Goal: Task Accomplishment & Management: Manage account settings

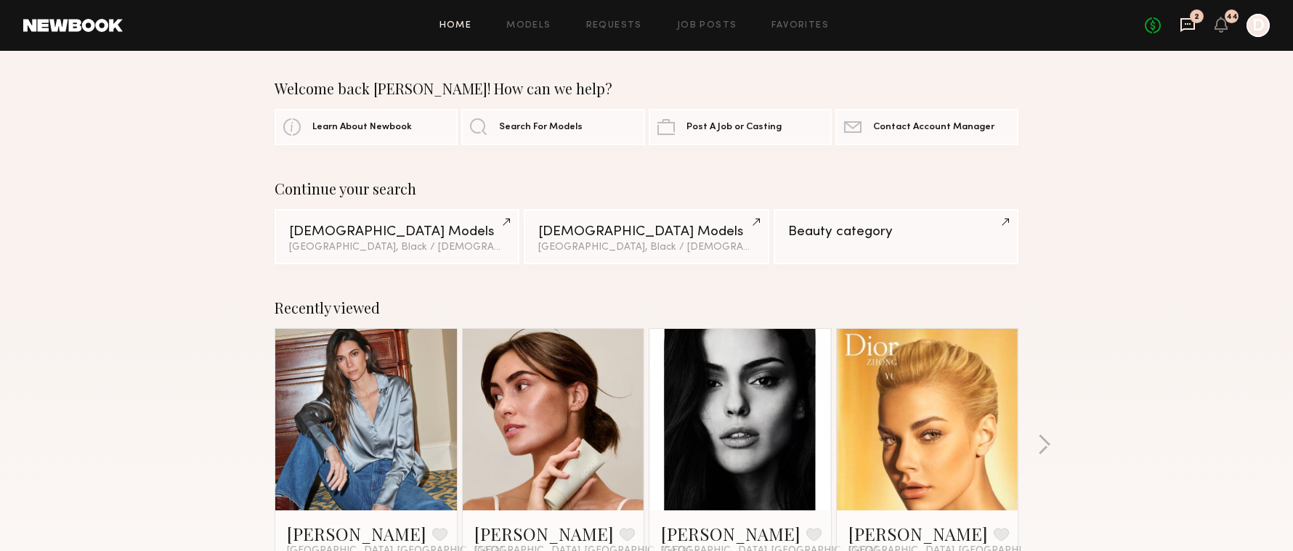
click at [1189, 20] on icon at bounding box center [1187, 25] width 15 height 14
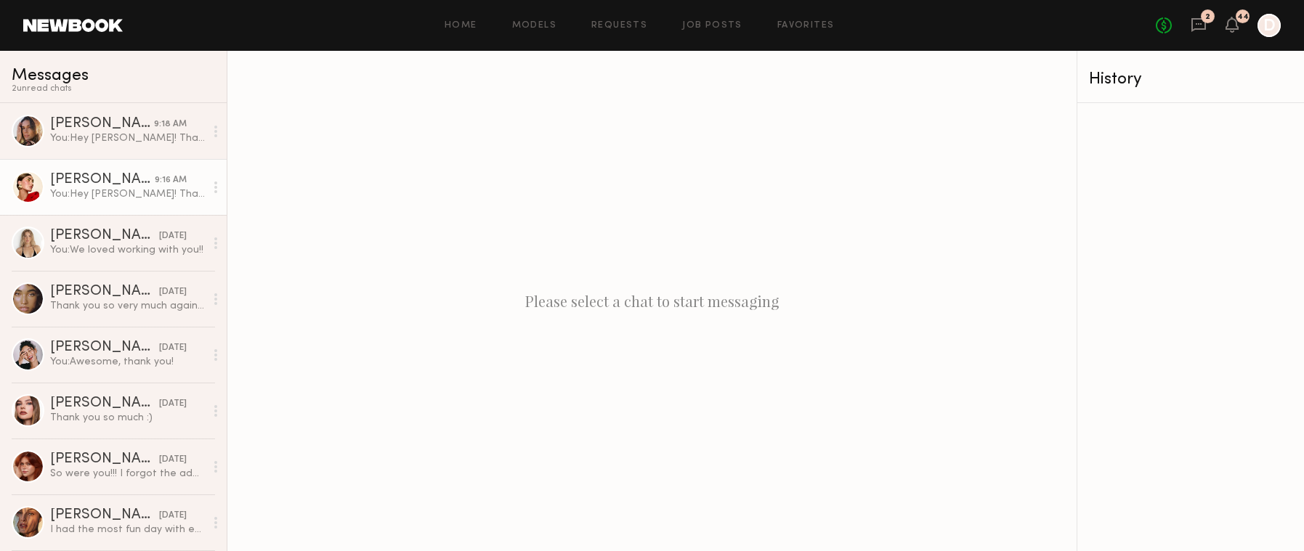
click at [112, 182] on div "Louise M." at bounding box center [102, 180] width 105 height 15
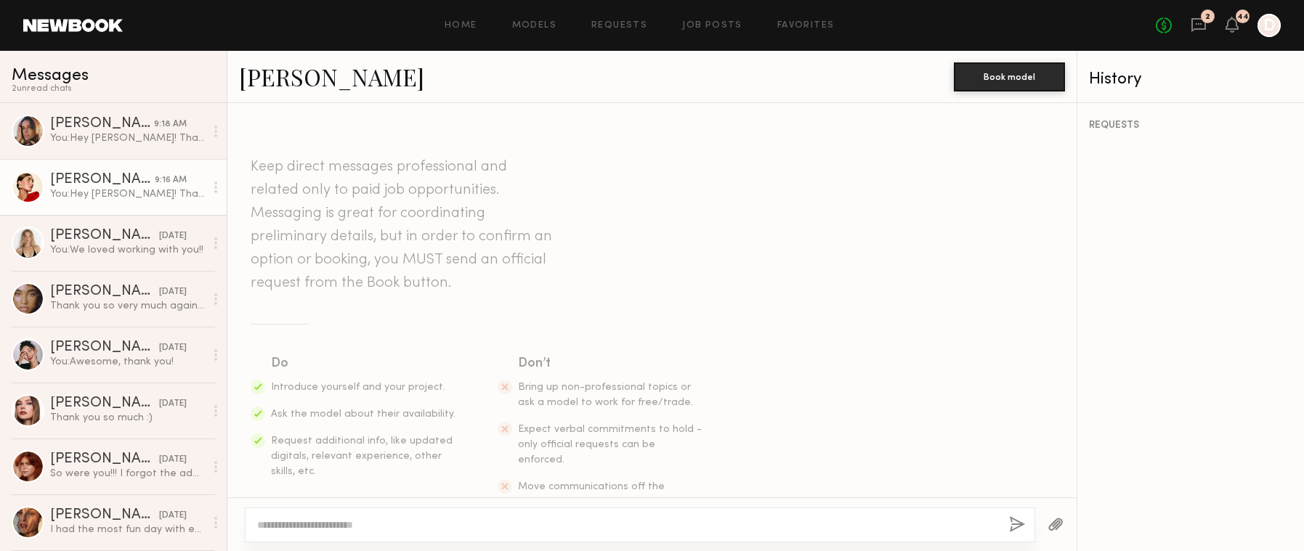
scroll to position [974, 0]
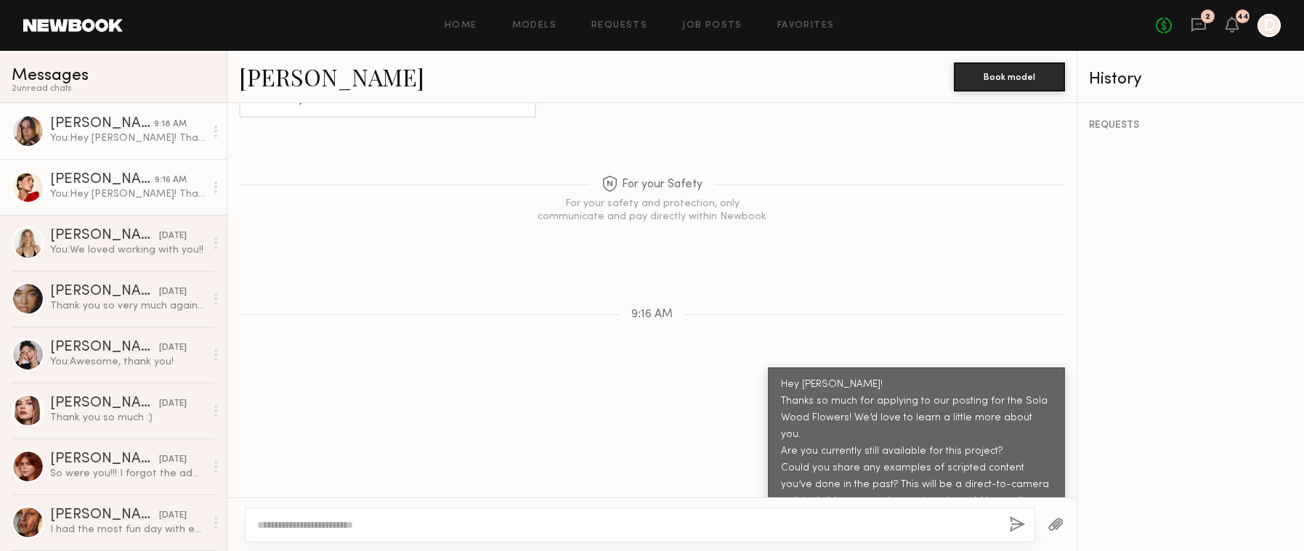
click at [118, 149] on link "Carrie A. 9:18 AM You: Hey Carrie! Thanks so much for applying to our posting f…" at bounding box center [113, 131] width 227 height 56
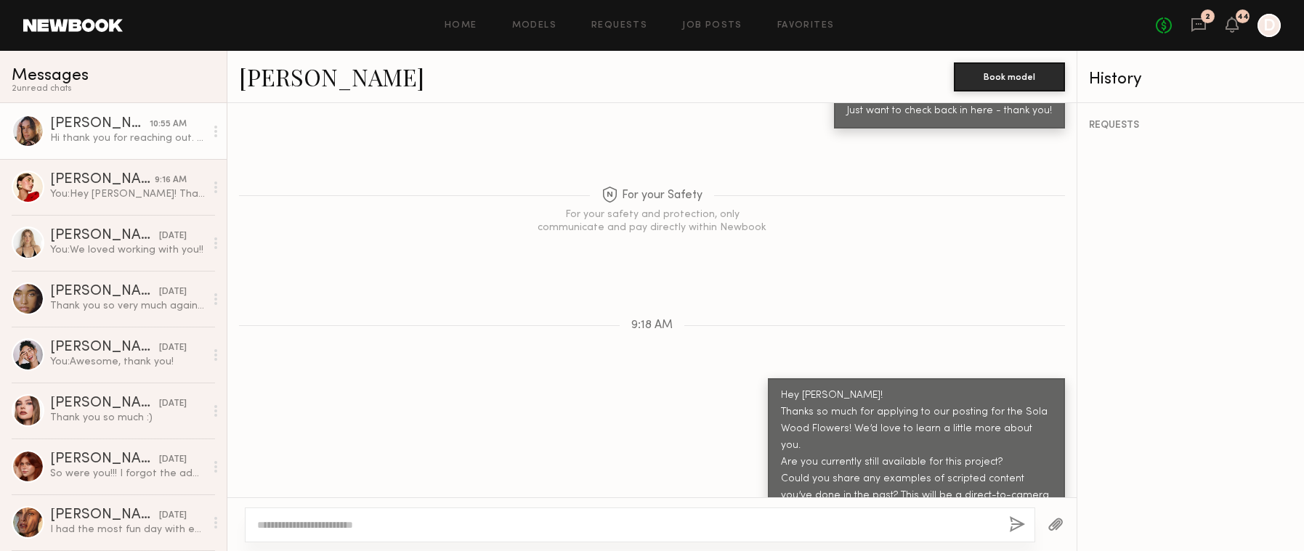
scroll to position [1585, 0]
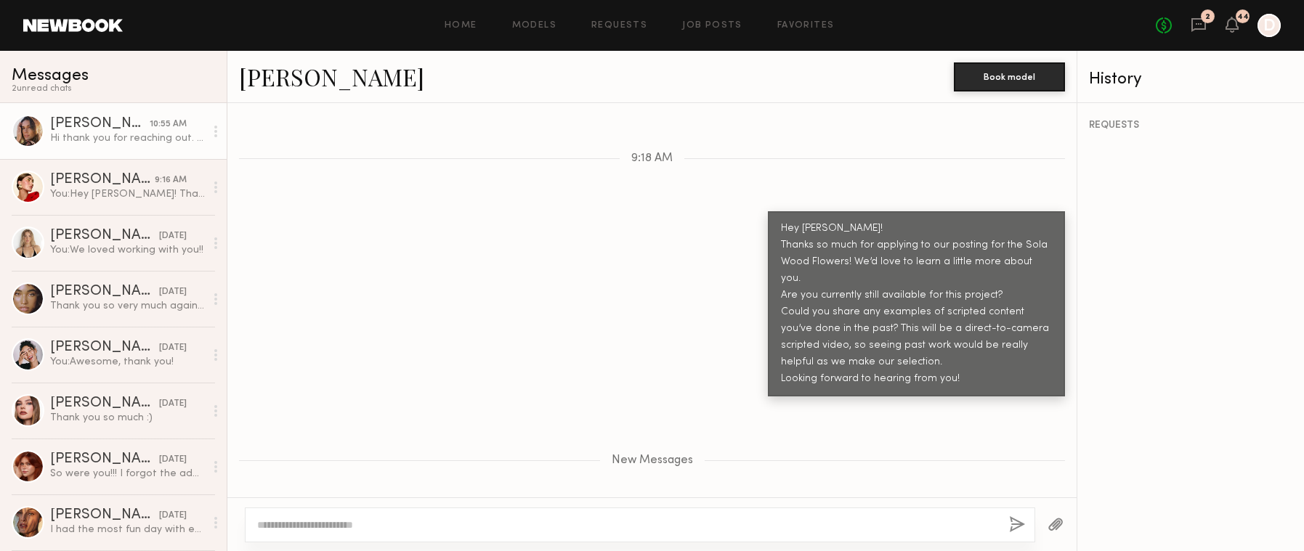
click at [587, 523] on textarea at bounding box center [627, 525] width 740 height 15
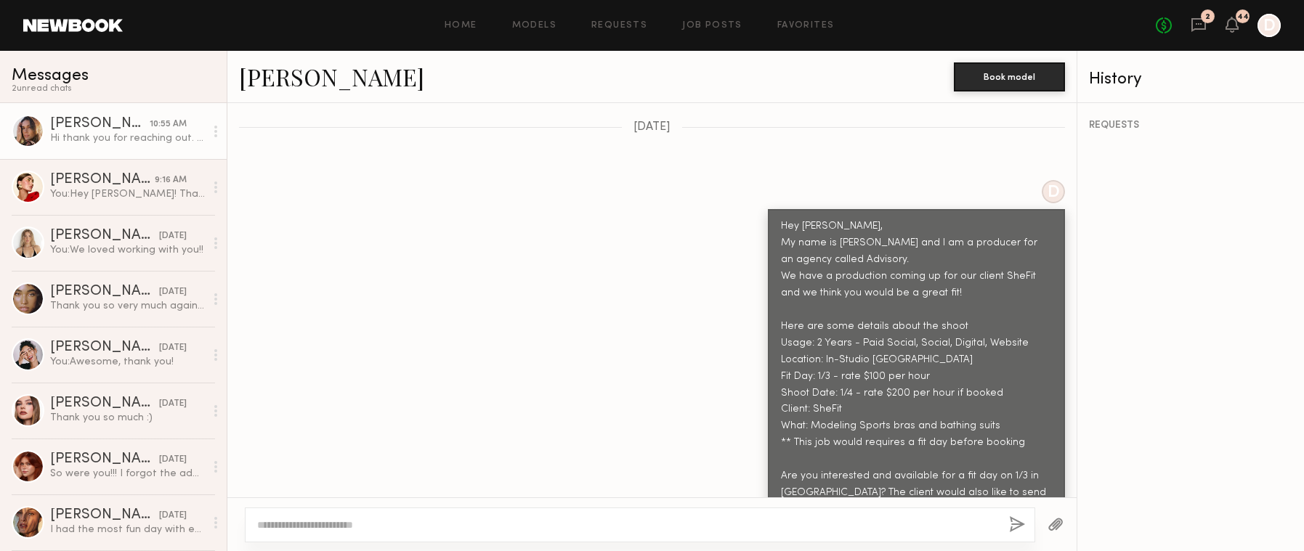
scroll to position [531, 0]
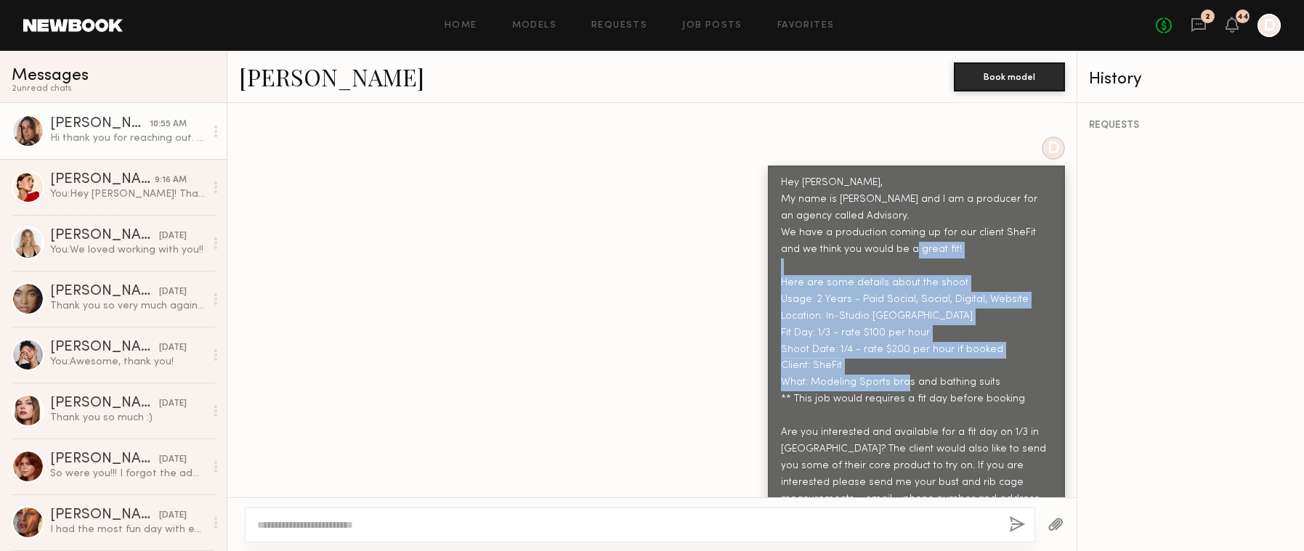
copy div "Here are some details about the shoot Usage: 2 Years - Paid Social, Social, Dig…"
drag, startPoint x: 769, startPoint y: 246, endPoint x: 1003, endPoint y: 347, distance: 254.8
click at [1003, 347] on div "Hey Carrie, My name is Katie and I am a producer for an agency called Advisory.…" at bounding box center [916, 358] width 297 height 385
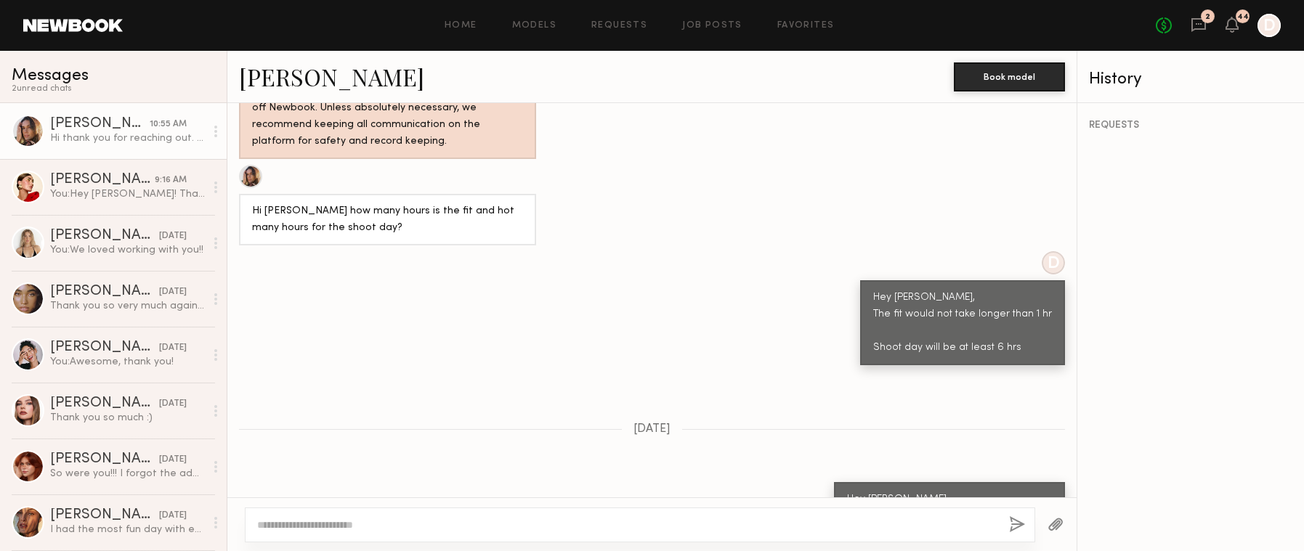
scroll to position [1422, 0]
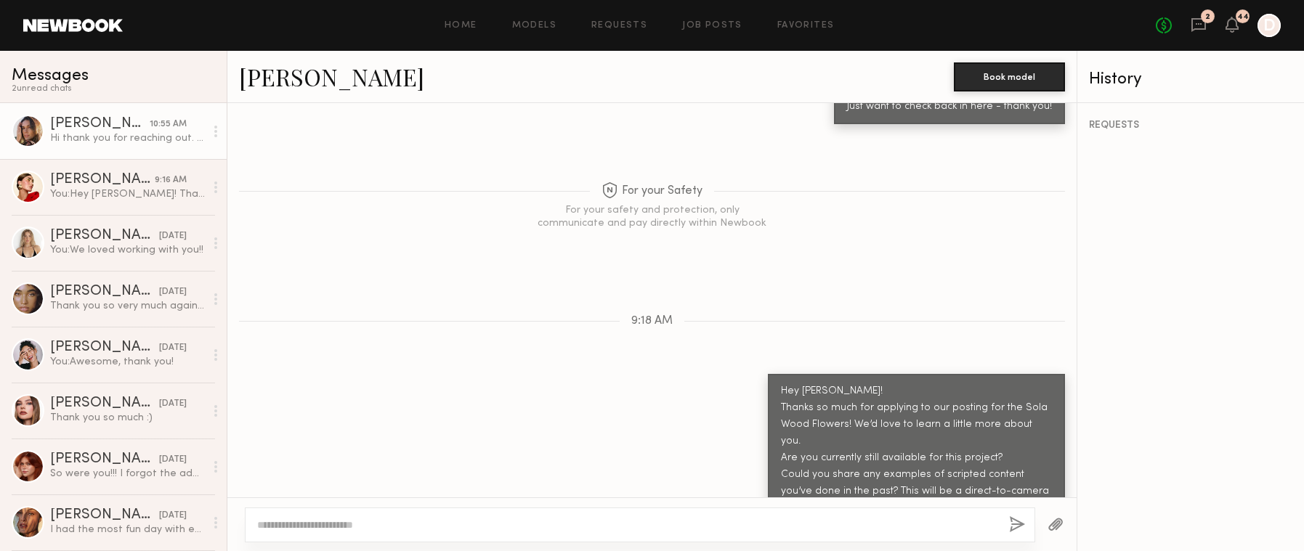
click at [339, 520] on textarea at bounding box center [627, 525] width 740 height 15
paste textarea "**********"
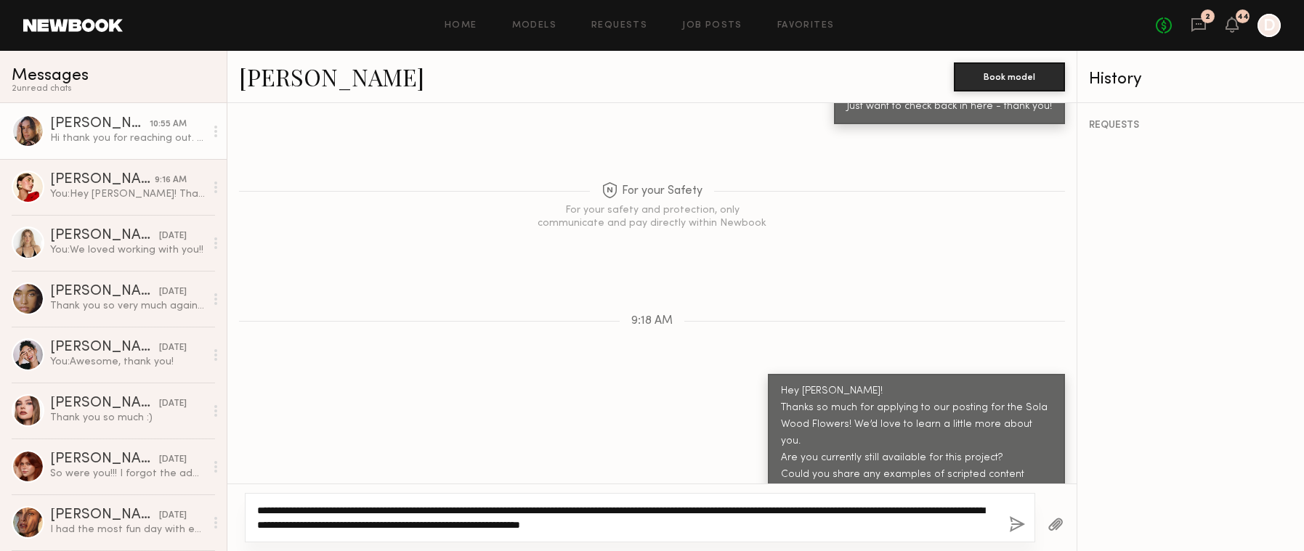
drag, startPoint x: 678, startPoint y: 510, endPoint x: 475, endPoint y: 510, distance: 202.7
click at [475, 510] on textarea "**********" at bounding box center [627, 517] width 740 height 29
paste textarea "**********"
drag, startPoint x: 700, startPoint y: 509, endPoint x: 846, endPoint y: 513, distance: 146.8
click at [846, 513] on textarea "**********" at bounding box center [627, 517] width 740 height 29
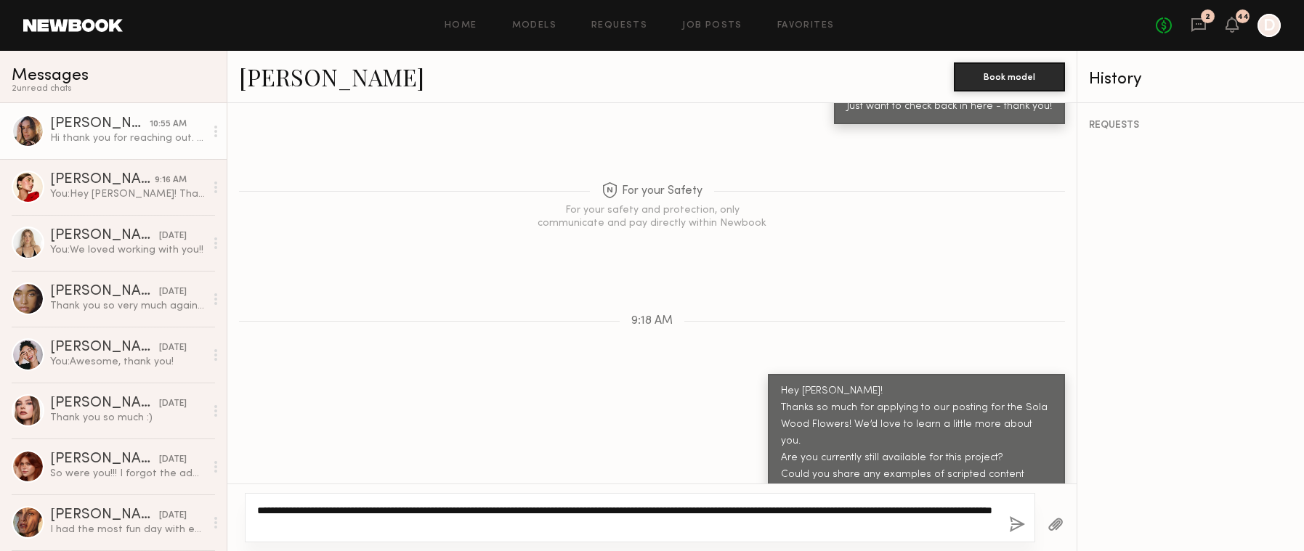
click at [772, 510] on textarea "**********" at bounding box center [627, 517] width 740 height 29
click at [769, 511] on textarea "**********" at bounding box center [627, 517] width 740 height 29
click at [821, 512] on textarea "**********" at bounding box center [627, 517] width 740 height 29
drag, startPoint x: 957, startPoint y: 511, endPoint x: 987, endPoint y: 507, distance: 30.1
click at [987, 507] on textarea "**********" at bounding box center [627, 517] width 740 height 29
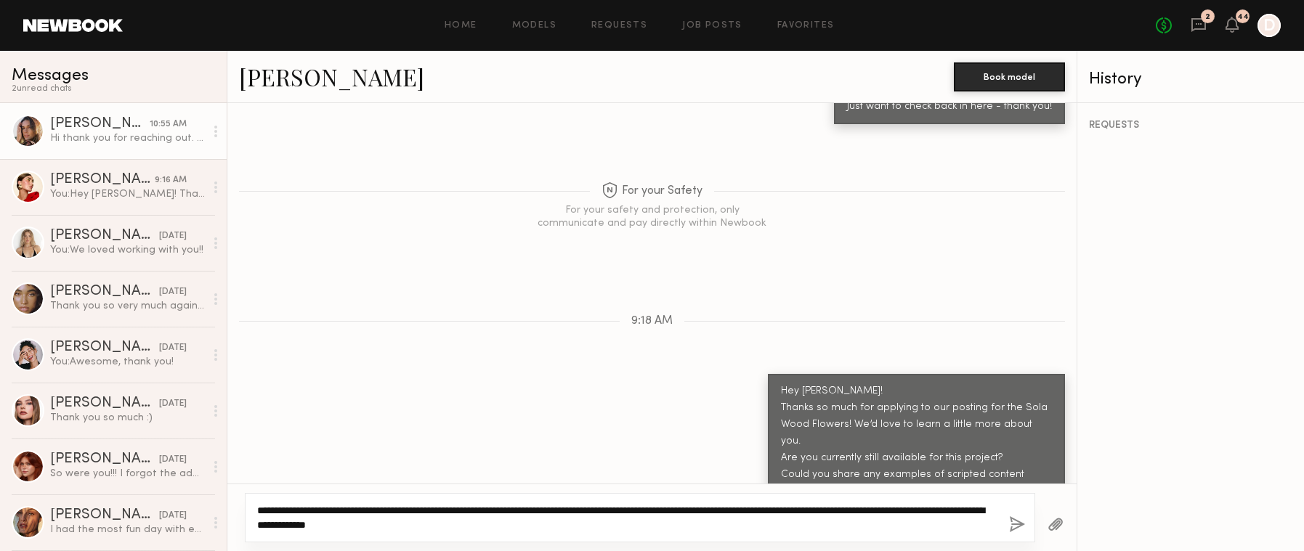
drag, startPoint x: 542, startPoint y: 527, endPoint x: 357, endPoint y: 523, distance: 184.6
click at [357, 523] on textarea "**********" at bounding box center [627, 517] width 740 height 29
click at [921, 511] on textarea "**********" at bounding box center [627, 517] width 740 height 29
click at [474, 512] on textarea "**********" at bounding box center [627, 517] width 740 height 29
click at [433, 511] on textarea "**********" at bounding box center [627, 517] width 740 height 29
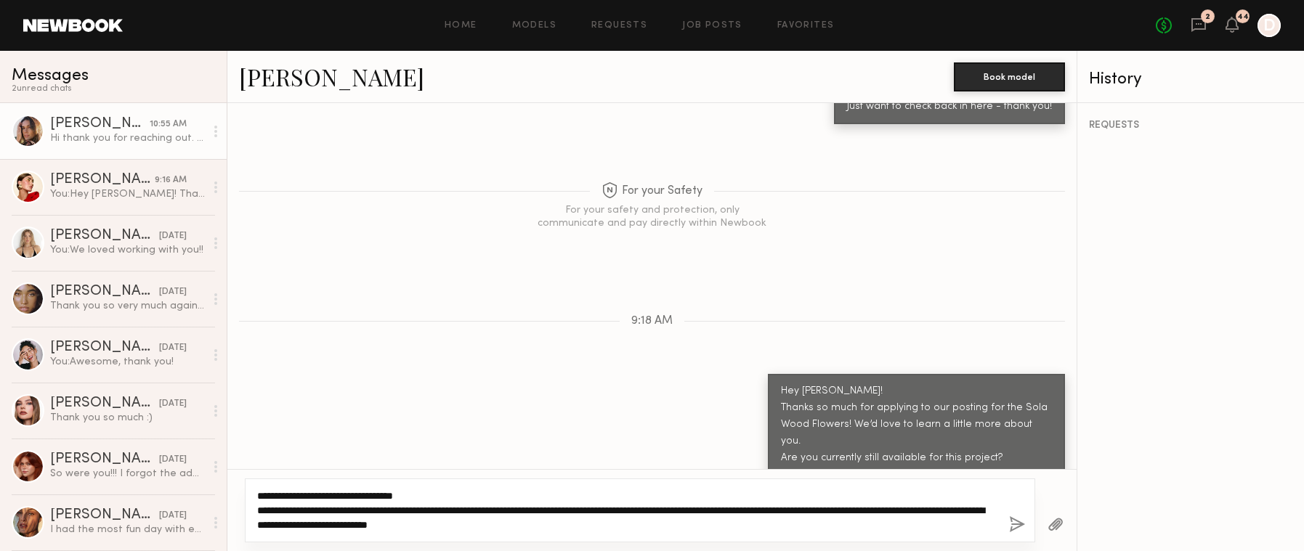
click at [355, 507] on textarea "**********" at bounding box center [627, 511] width 740 height 44
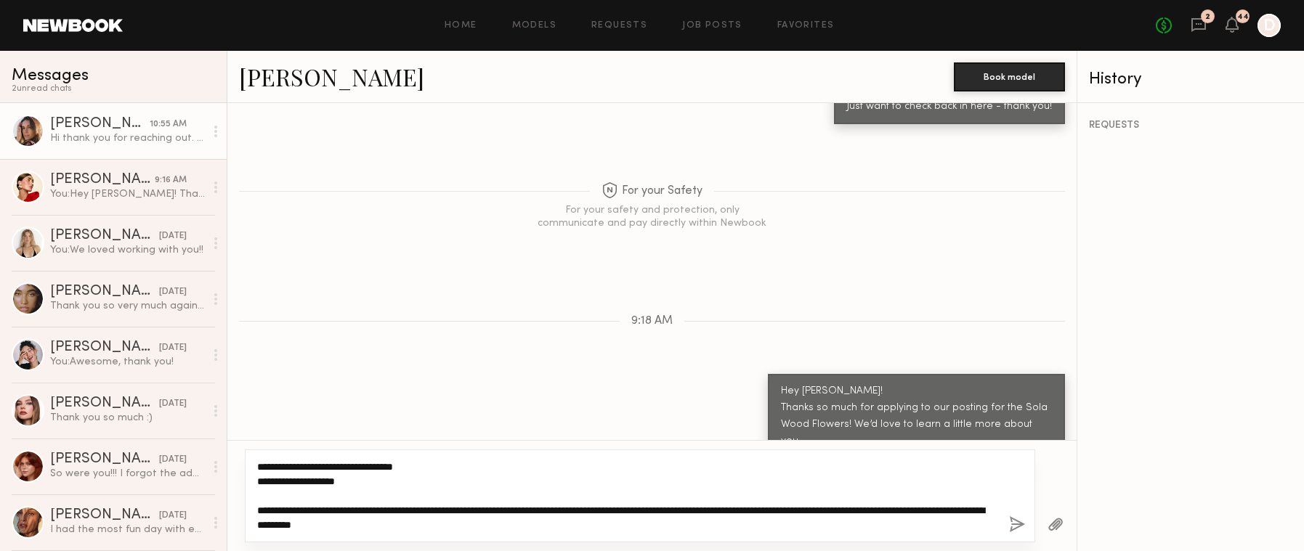
click at [424, 510] on textarea "**********" at bounding box center [627, 496] width 740 height 73
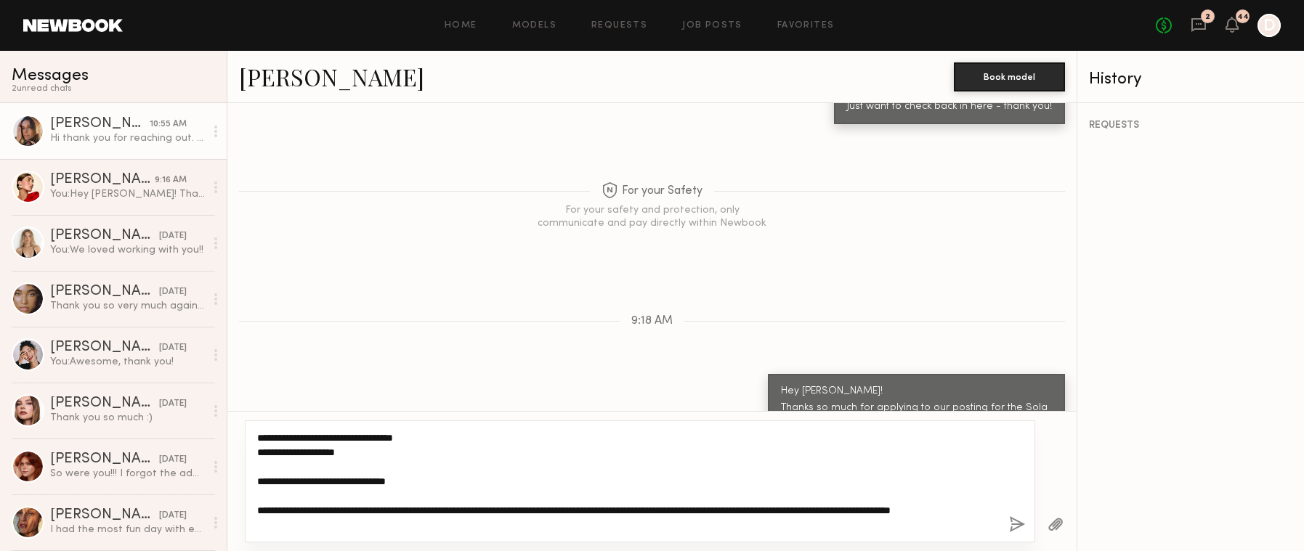
click at [749, 511] on textarea "**********" at bounding box center [627, 482] width 740 height 102
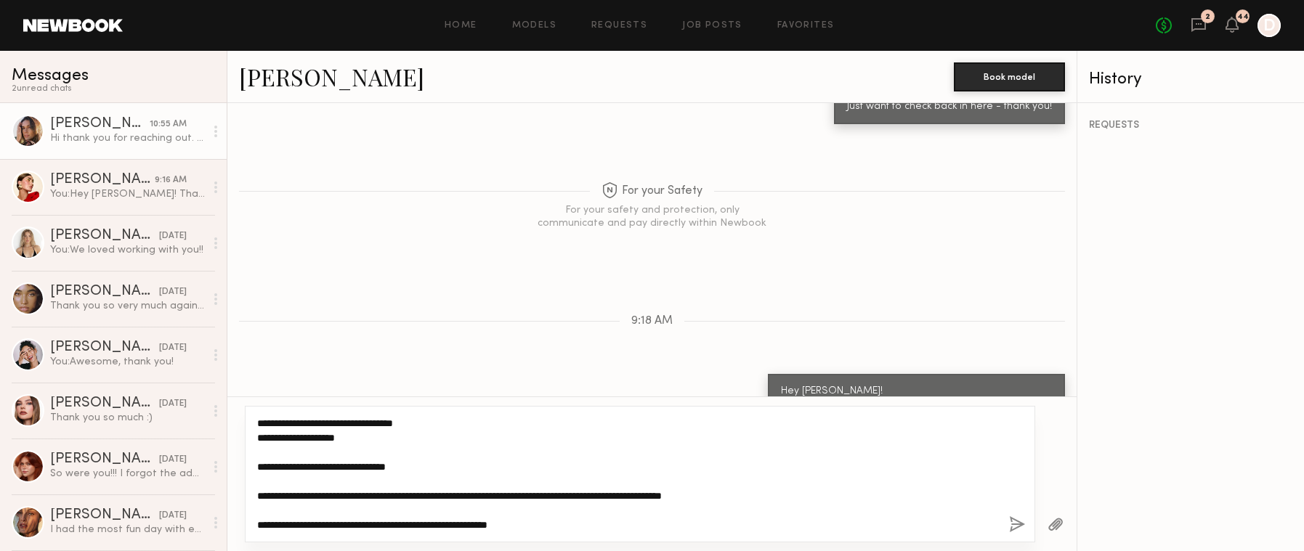
click at [378, 519] on textarea "**********" at bounding box center [627, 474] width 740 height 116
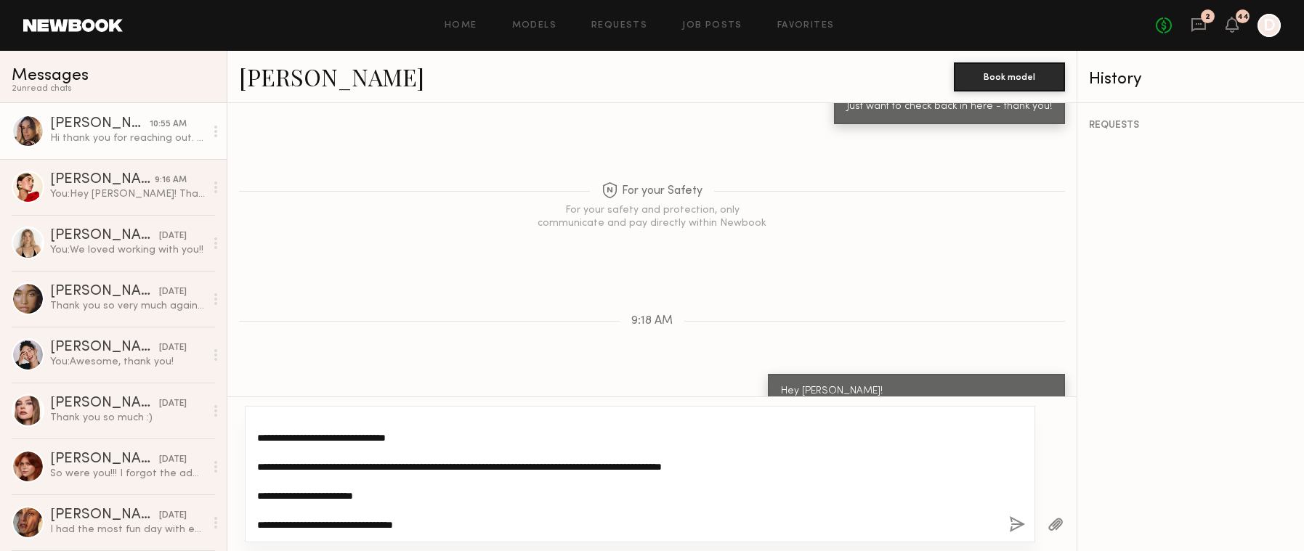
scroll to position [0, 0]
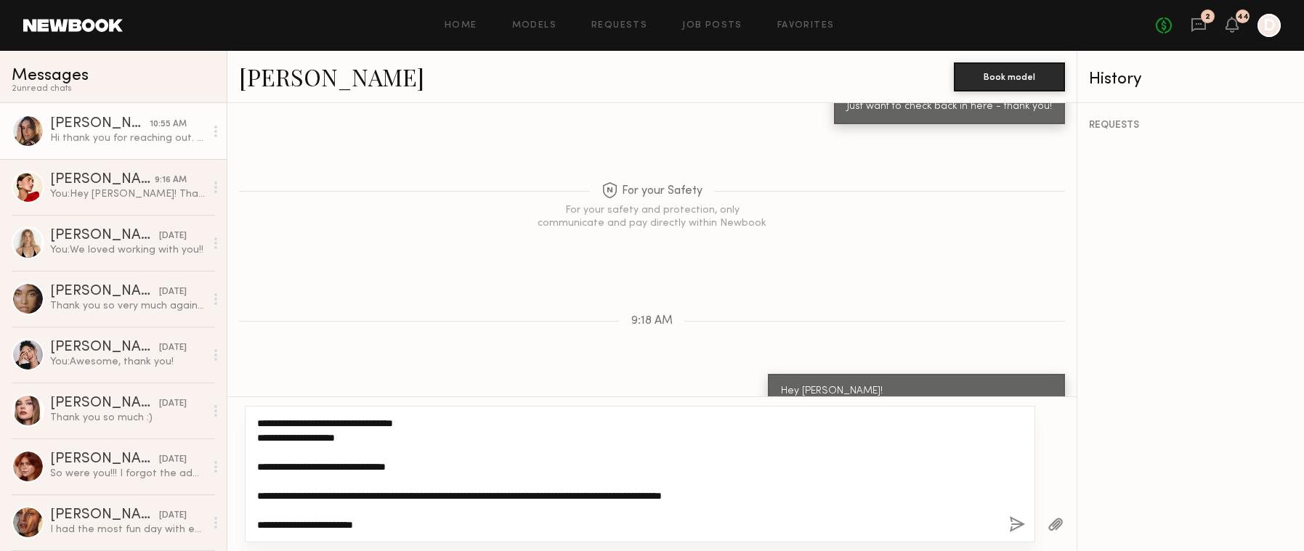
click at [261, 467] on textarea "**********" at bounding box center [627, 474] width 740 height 116
click at [449, 418] on textarea "**********" at bounding box center [627, 474] width 740 height 116
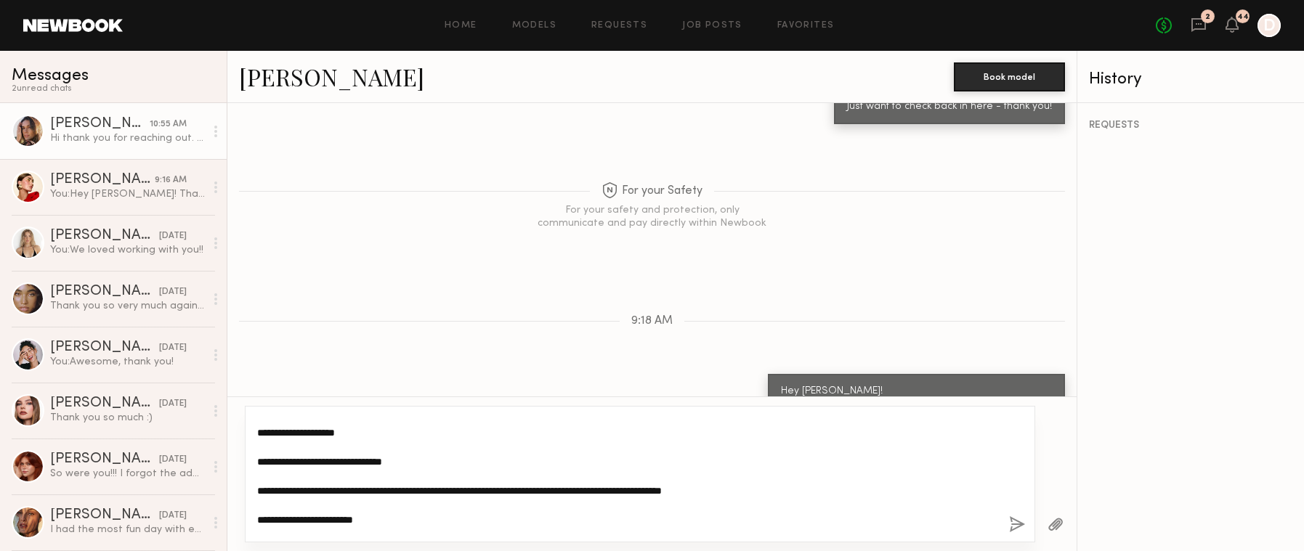
scroll to position [44, 0]
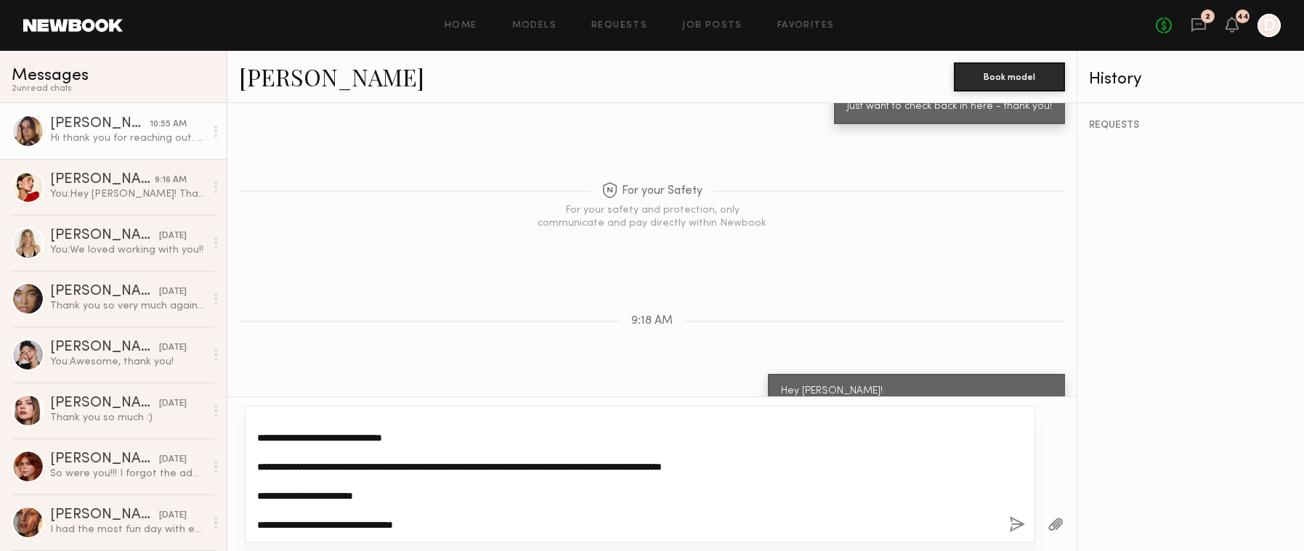
click at [498, 523] on textarea "**********" at bounding box center [627, 474] width 740 height 116
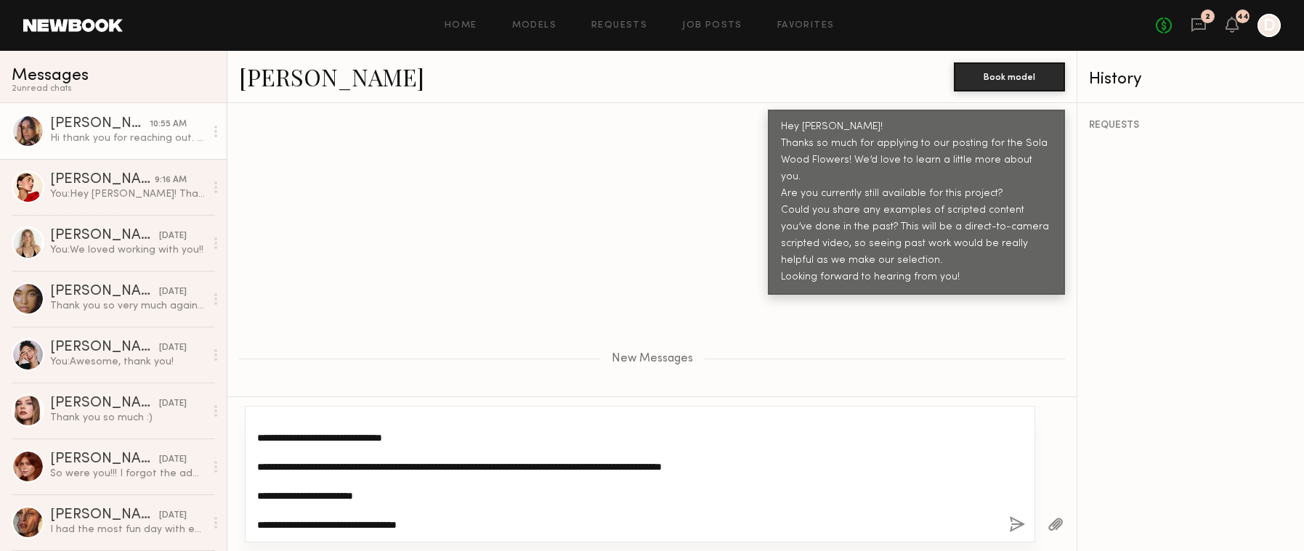
scroll to position [55, 0]
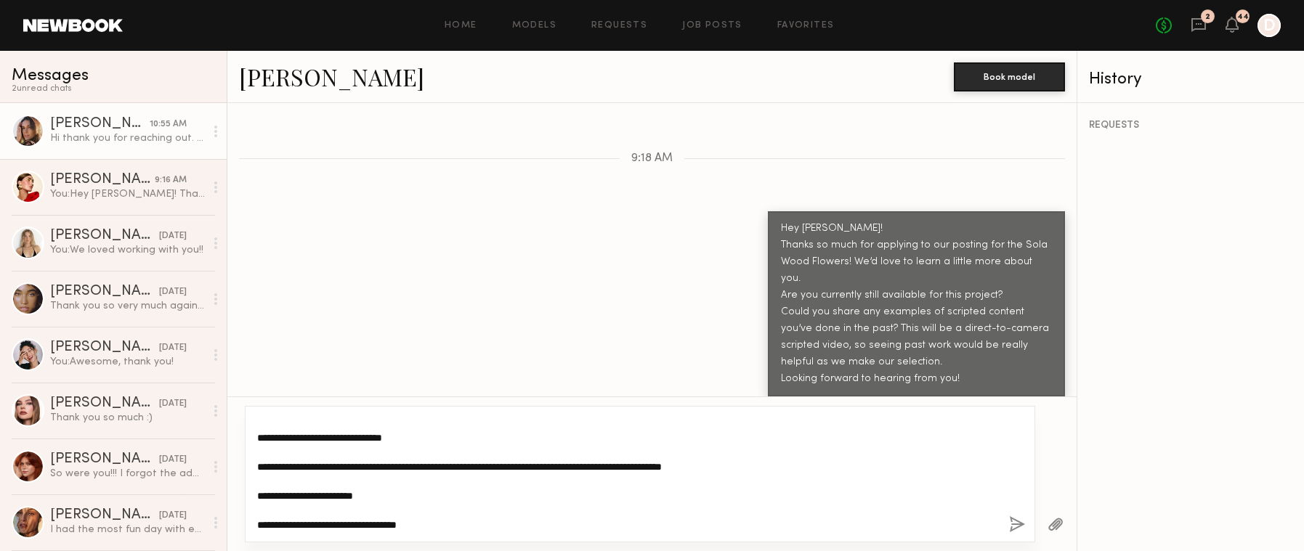
type textarea "**********"
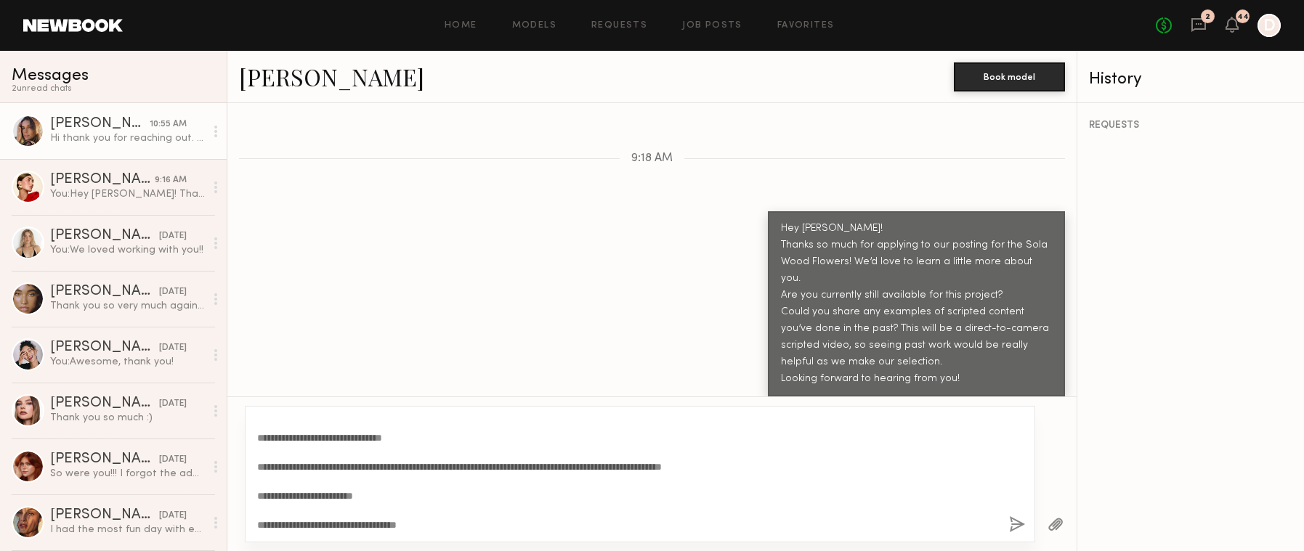
click at [1016, 524] on button "button" at bounding box center [1017, 526] width 16 height 18
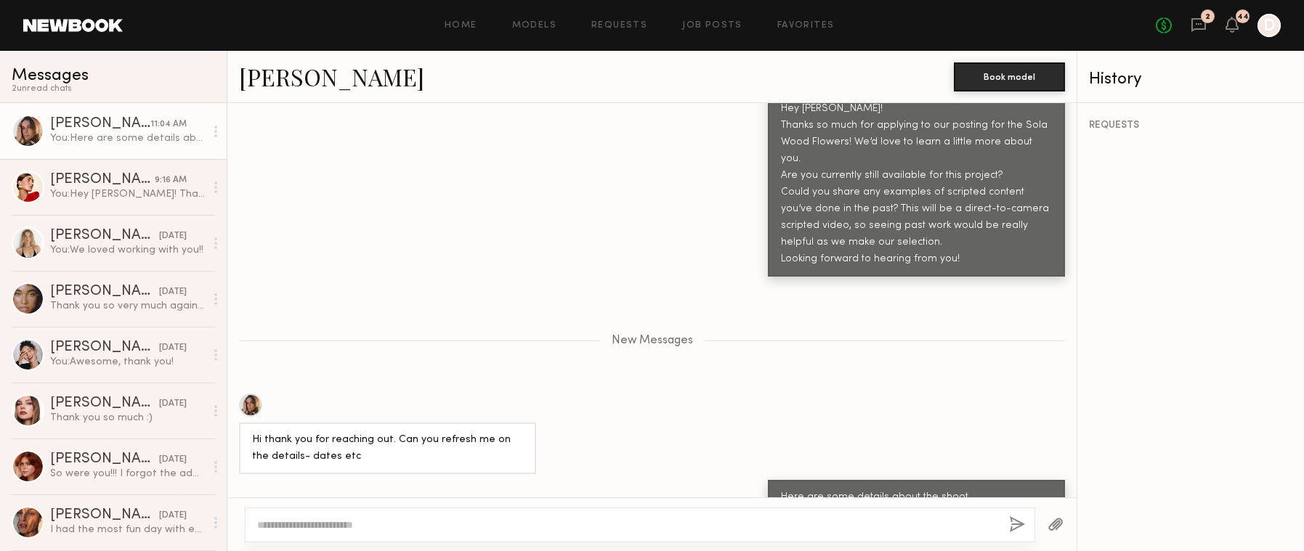
scroll to position [1830, 0]
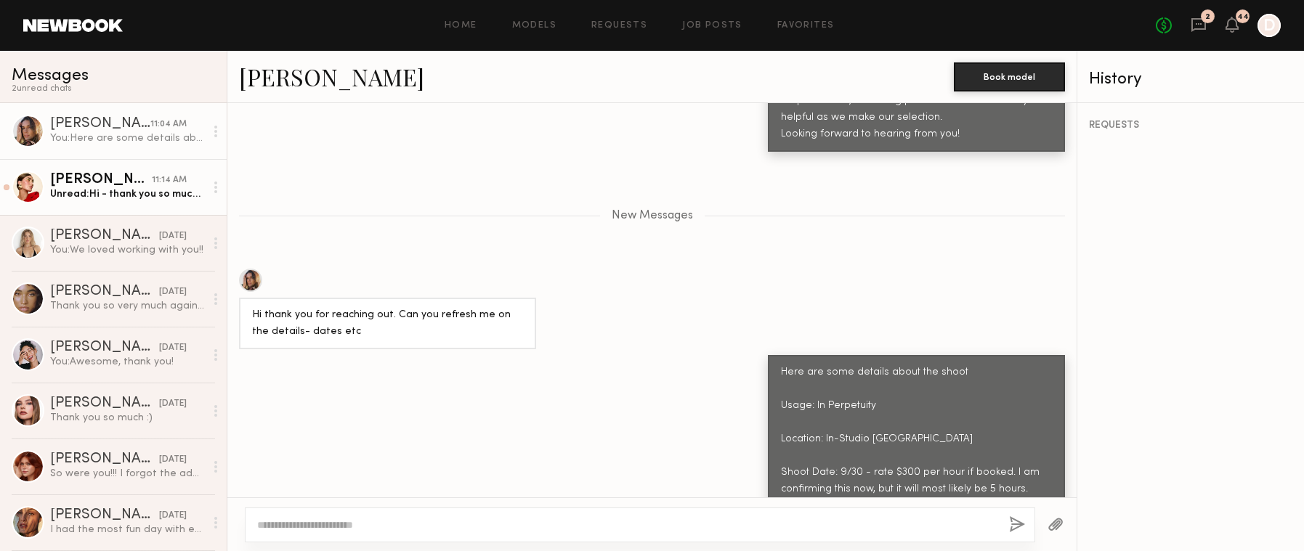
click at [155, 199] on div "Unread: Hi - thank you so much for reaching out. I currently have full availabi…" at bounding box center [127, 194] width 155 height 14
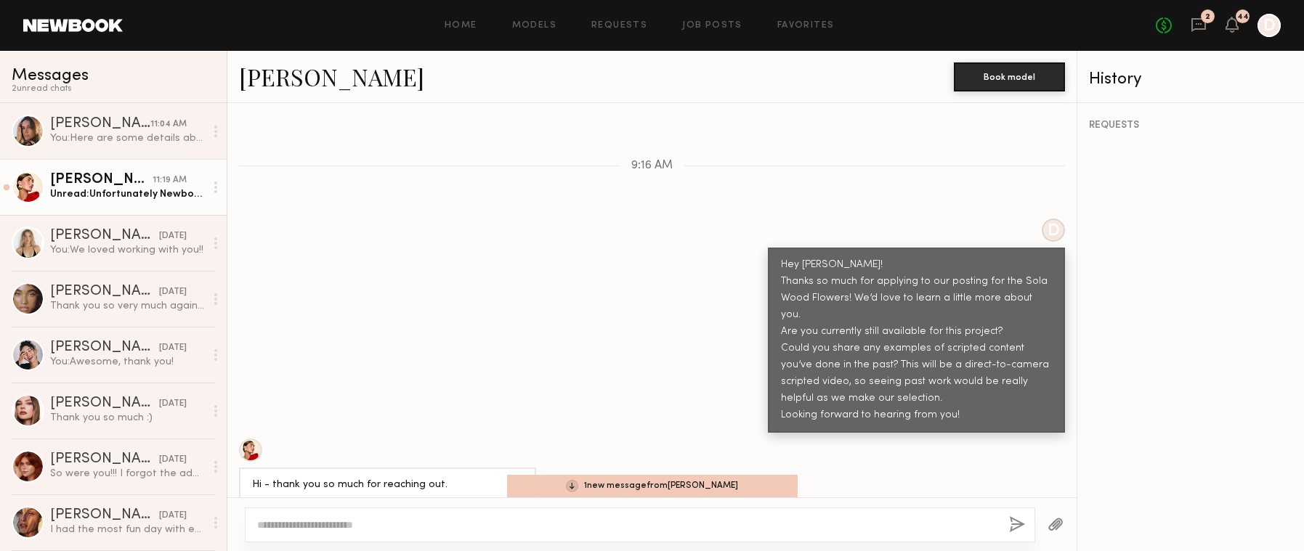
scroll to position [1383, 0]
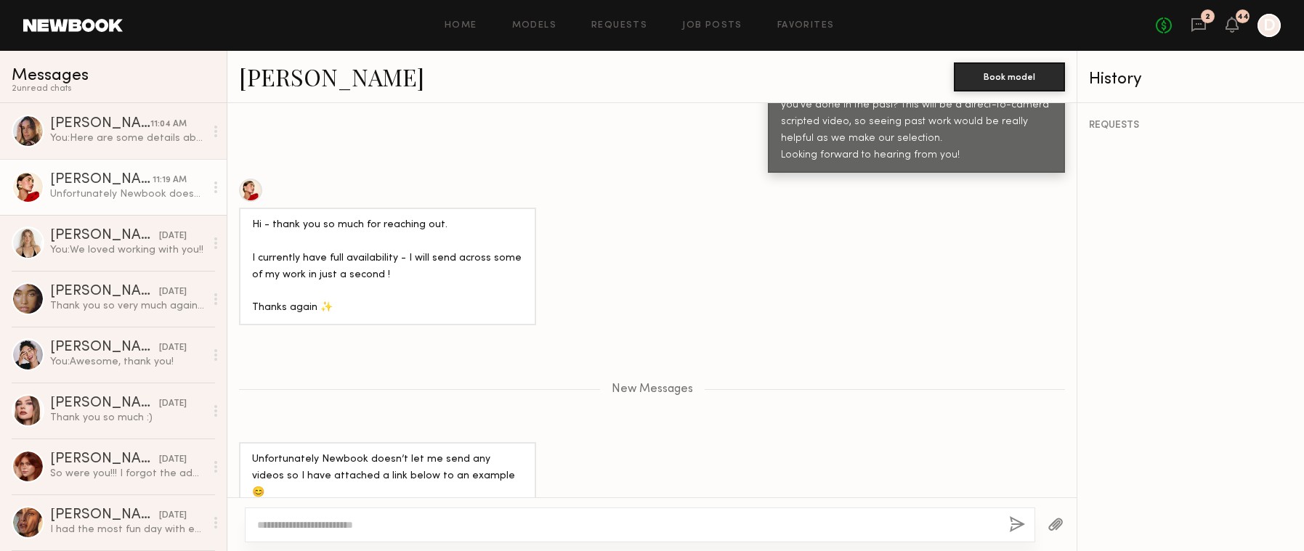
drag, startPoint x: 509, startPoint y: 471, endPoint x: 234, endPoint y: 438, distance: 276.5
click at [234, 442] on div "Unfortunately Newbook doesn’t let me send any videos so I have attached a link …" at bounding box center [651, 493] width 849 height 102
copy div "ttps://www.dropbox.com/scl/fo/mgf1laplqofnkmy2hrpww/ADxODXUzyLU2pRGSqdxie2M?rlk…"
click at [810, 442] on div "Unfortunately Newbook doesn’t let me send any videos so I have attached a link …" at bounding box center [651, 493] width 849 height 102
click at [421, 538] on div at bounding box center [640, 525] width 790 height 35
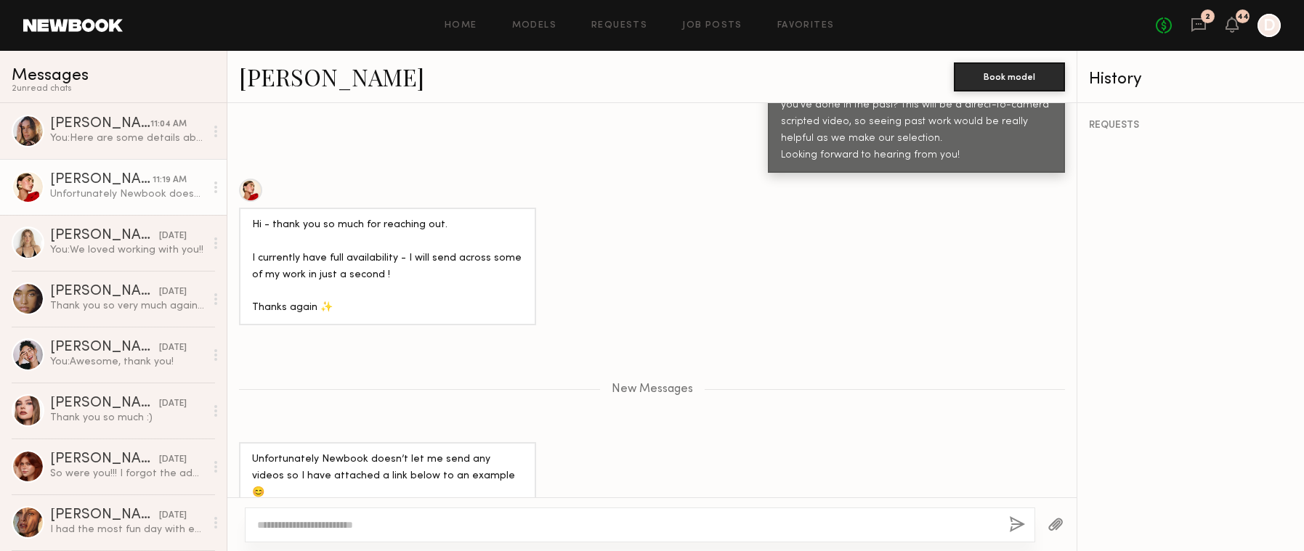
click at [429, 530] on textarea at bounding box center [627, 525] width 740 height 15
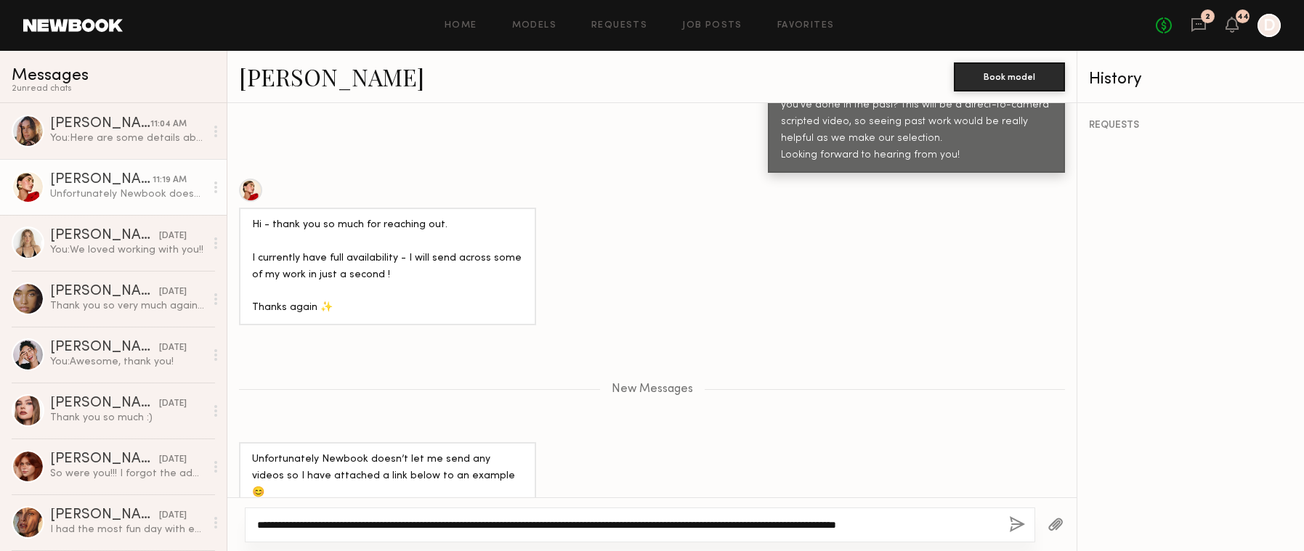
click at [956, 528] on textarea "**********" at bounding box center [627, 525] width 740 height 15
type textarea "**********"
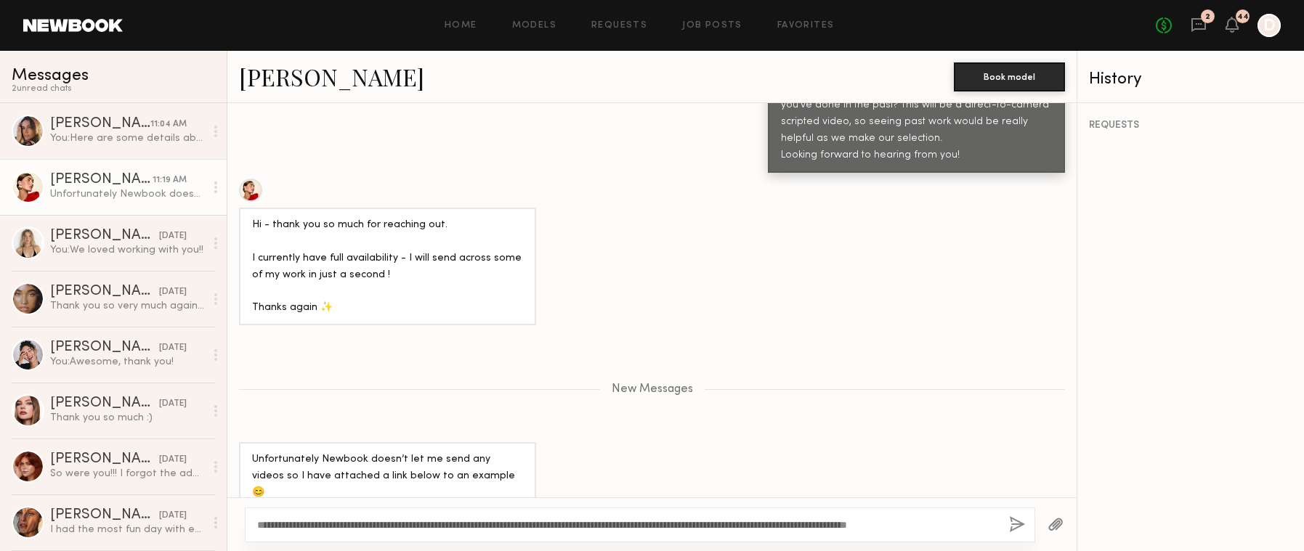
click at [1021, 530] on button "button" at bounding box center [1017, 526] width 16 height 18
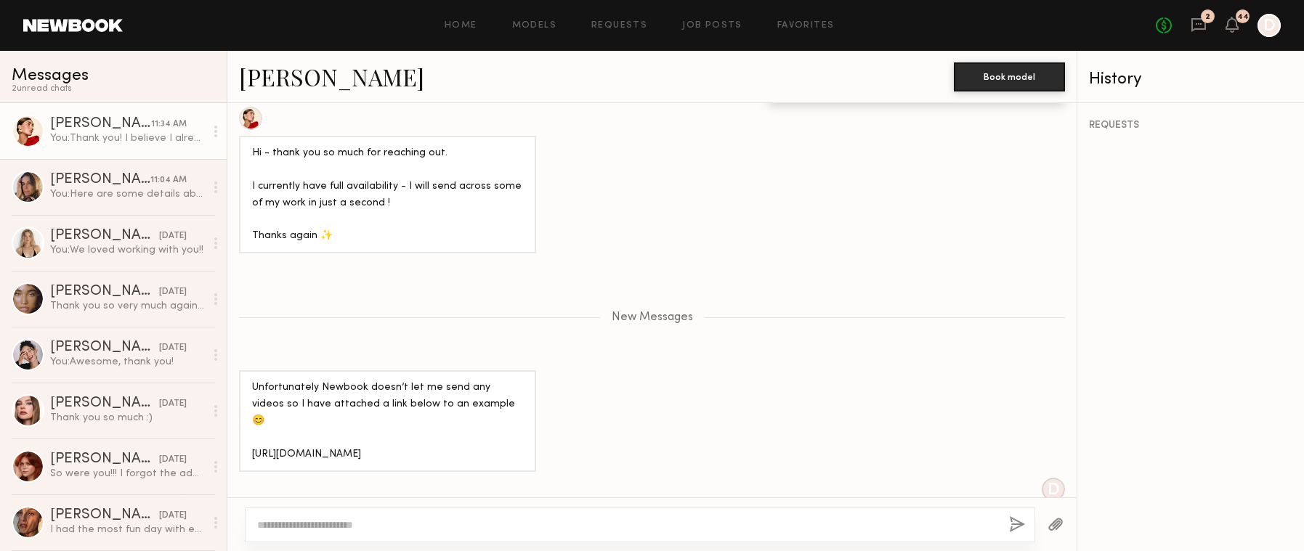
scroll to position [1556, 0]
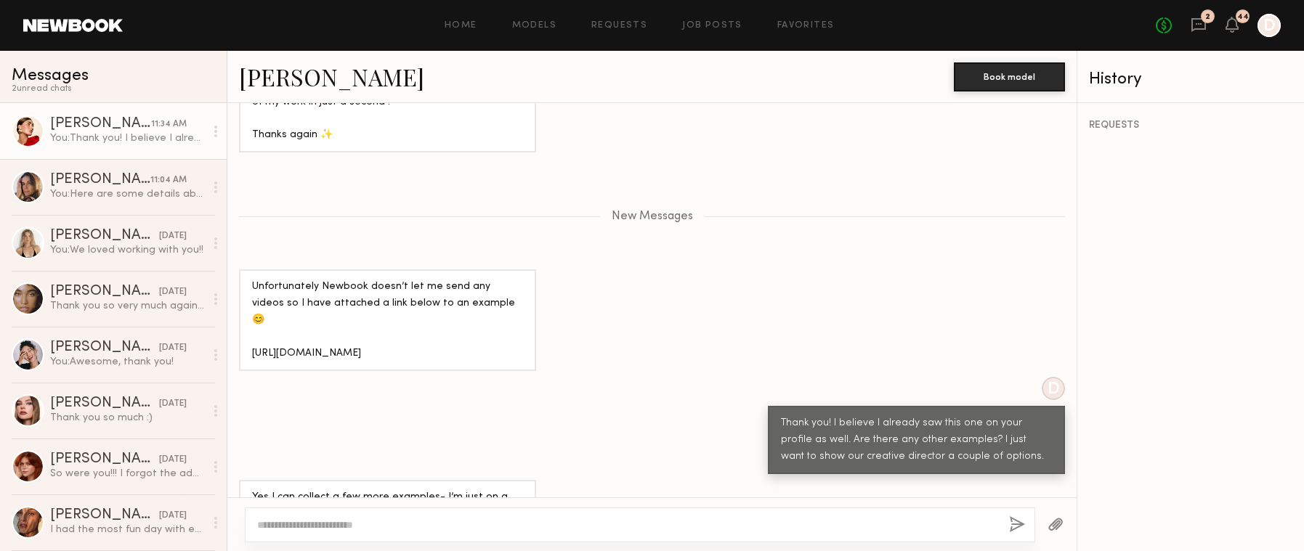
click at [430, 525] on textarea at bounding box center [627, 525] width 740 height 15
type textarea "*"
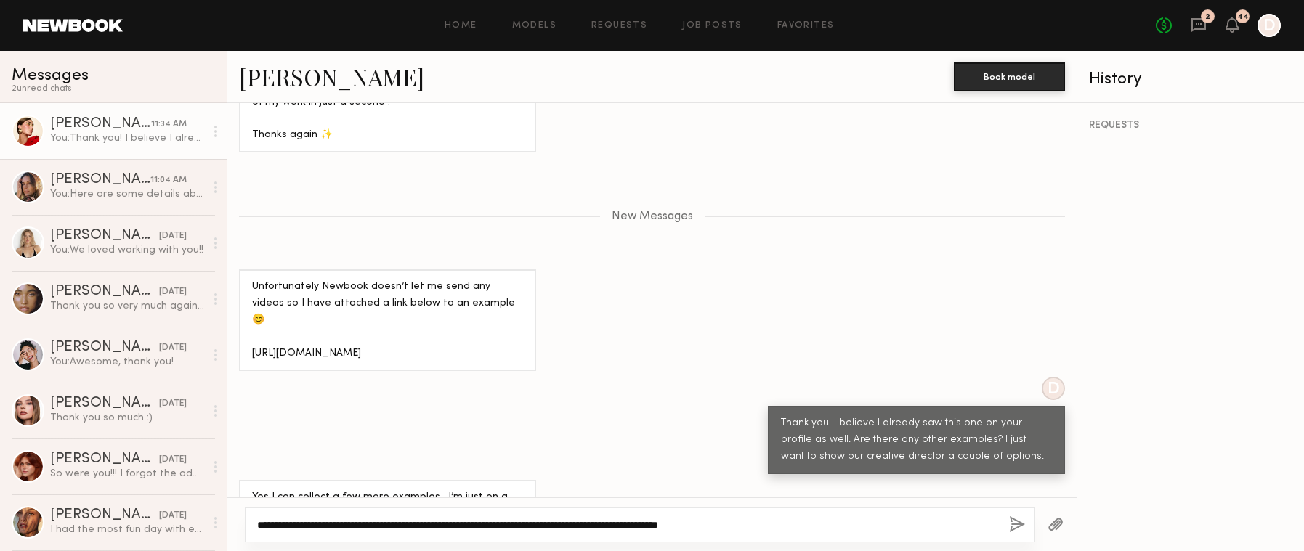
type textarea "**********"
click at [1018, 524] on button "button" at bounding box center [1017, 526] width 16 height 18
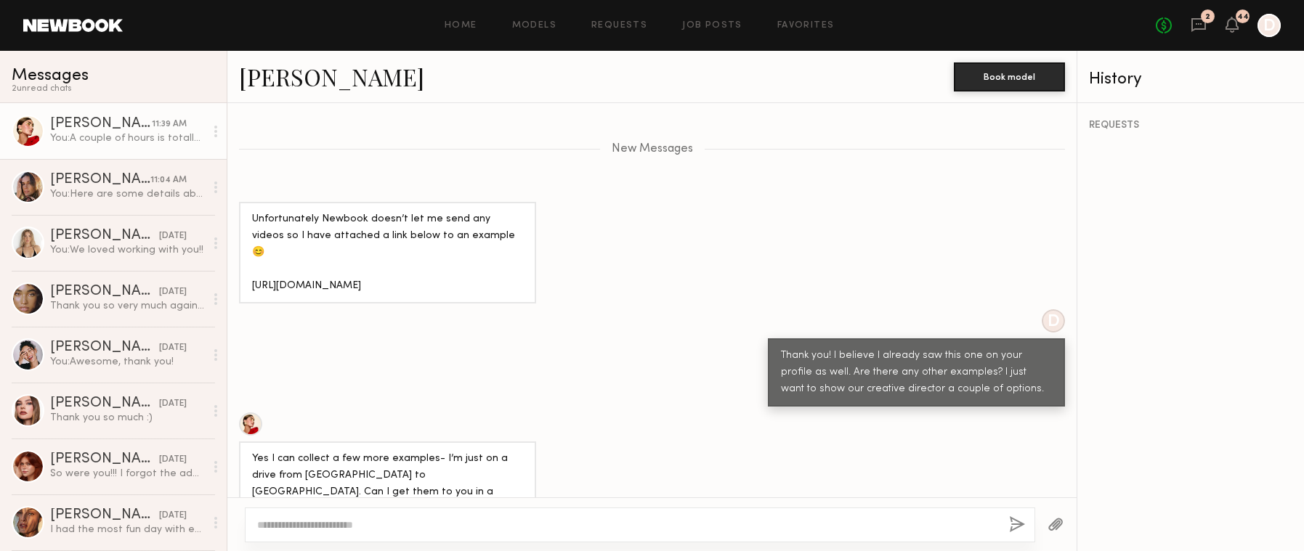
scroll to position [1621, 0]
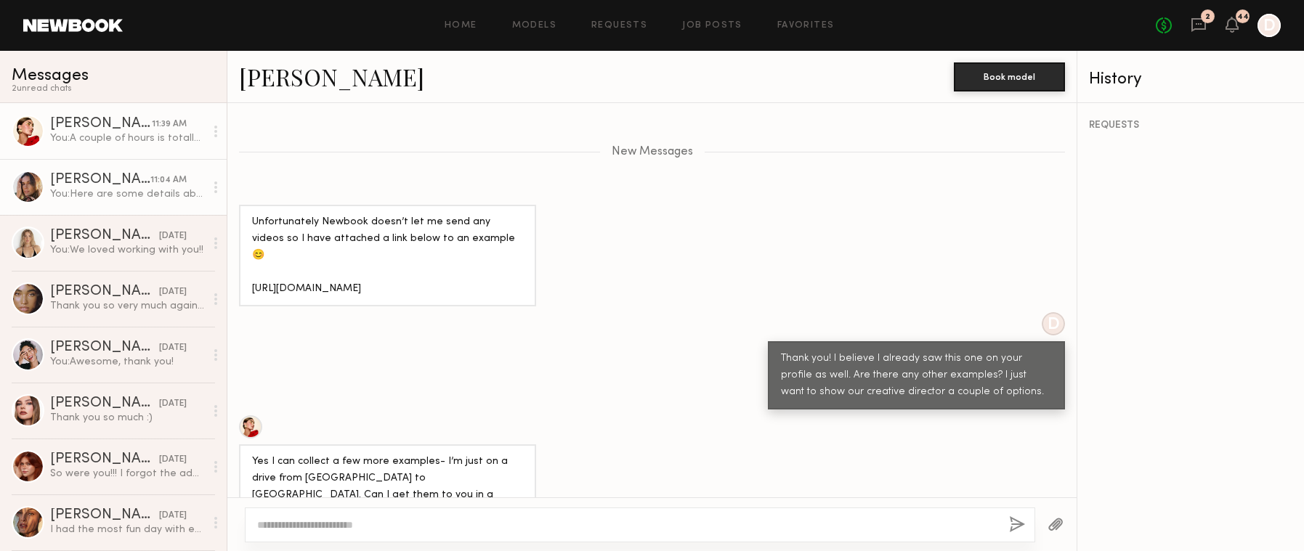
click at [136, 190] on div "You: Here are some details about the shoot Usage: In Perpetuity Location: In-St…" at bounding box center [127, 194] width 155 height 14
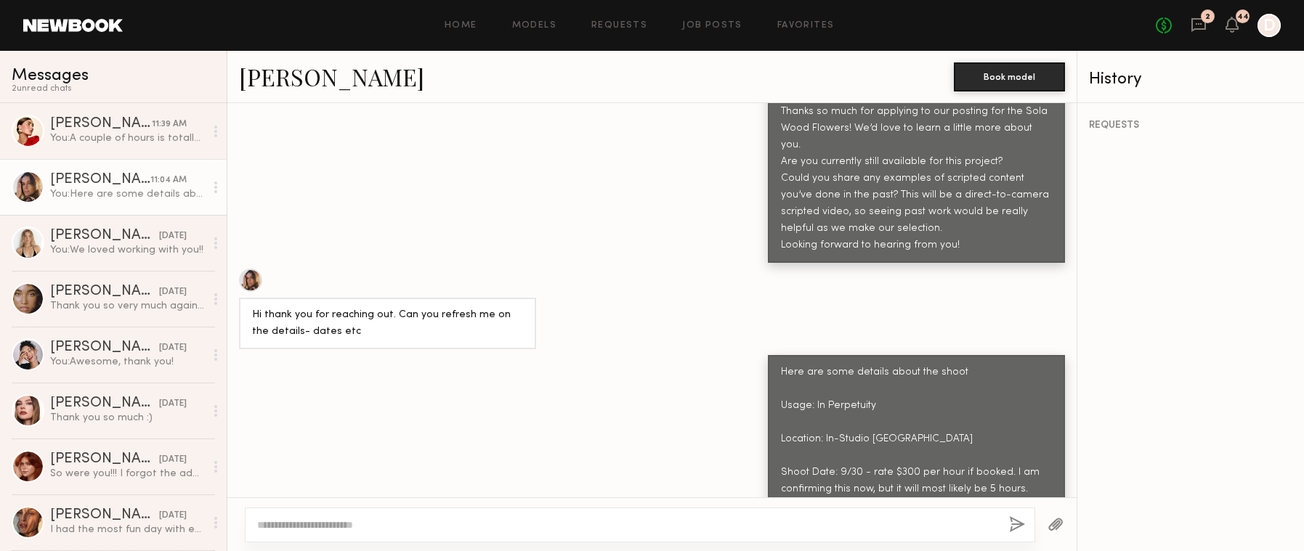
scroll to position [1582, 0]
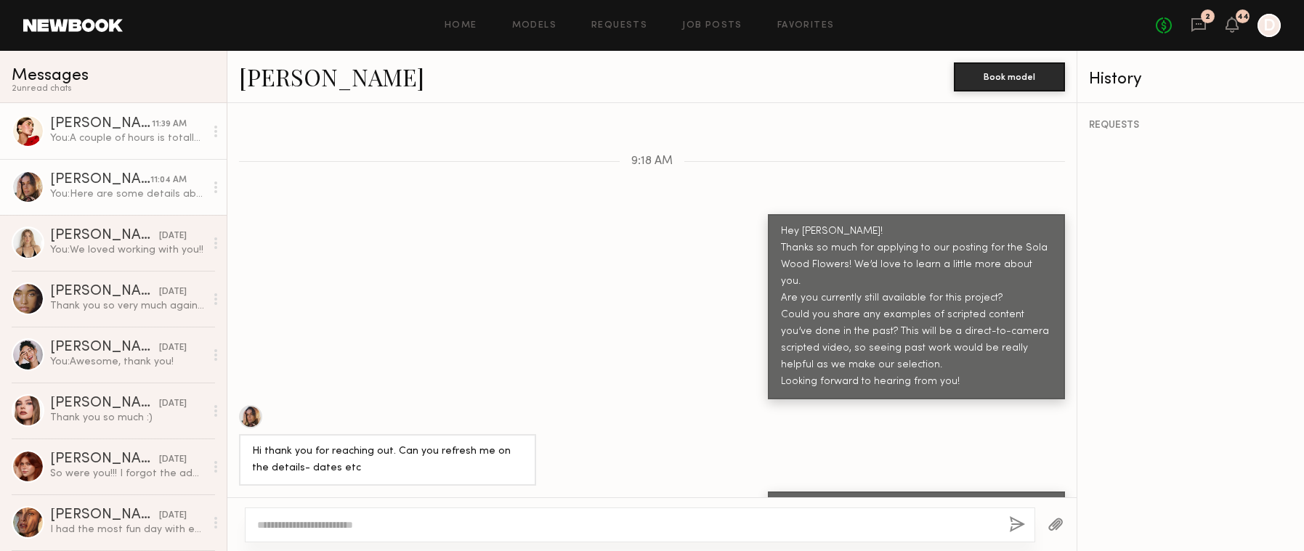
click at [97, 140] on div "You: A couple of hours is totally fine! We would like to book by tomorrow the l…" at bounding box center [127, 138] width 155 height 14
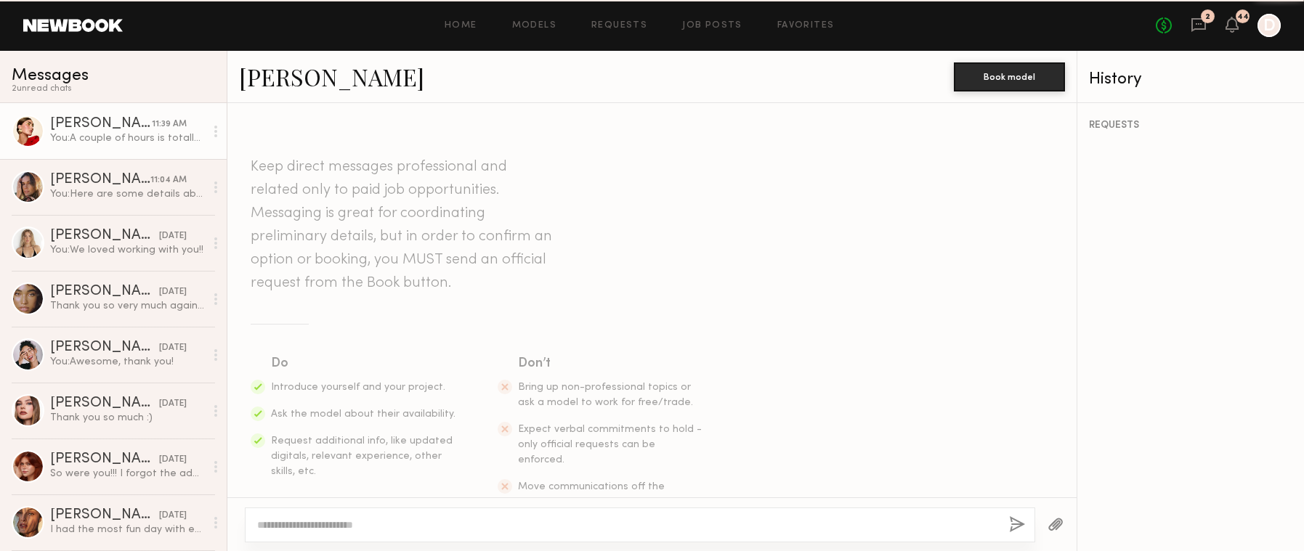
scroll to position [1530, 0]
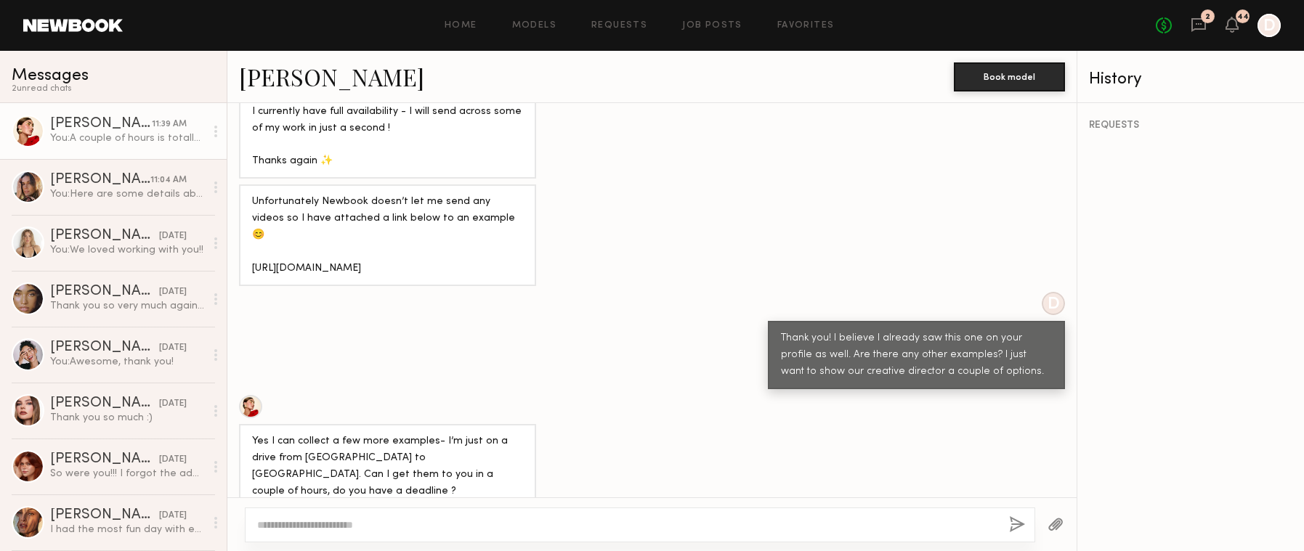
copy div "ttps://www.dropbox.com/scl/fo/mgf1laplqofnkmy2hrpww/ADxODXUzyLU2pRGSqdxie2M?rlk…"
drag, startPoint x: 515, startPoint y: 211, endPoint x: 252, endPoint y: 177, distance: 265.2
click at [252, 194] on div "Unfortunately Newbook doesn’t let me send any videos so I have attached a link …" at bounding box center [387, 236] width 271 height 84
click at [501, 226] on div "Unfortunately Newbook doesn’t let me send any videos so I have attached a link …" at bounding box center [387, 236] width 297 height 102
copy div "ttps://www.dropbox.com/scl/fo/mgf1laplqofnkmy2hrpww/ADxODXUzyLU2pRGSqdxie2M?rlk…"
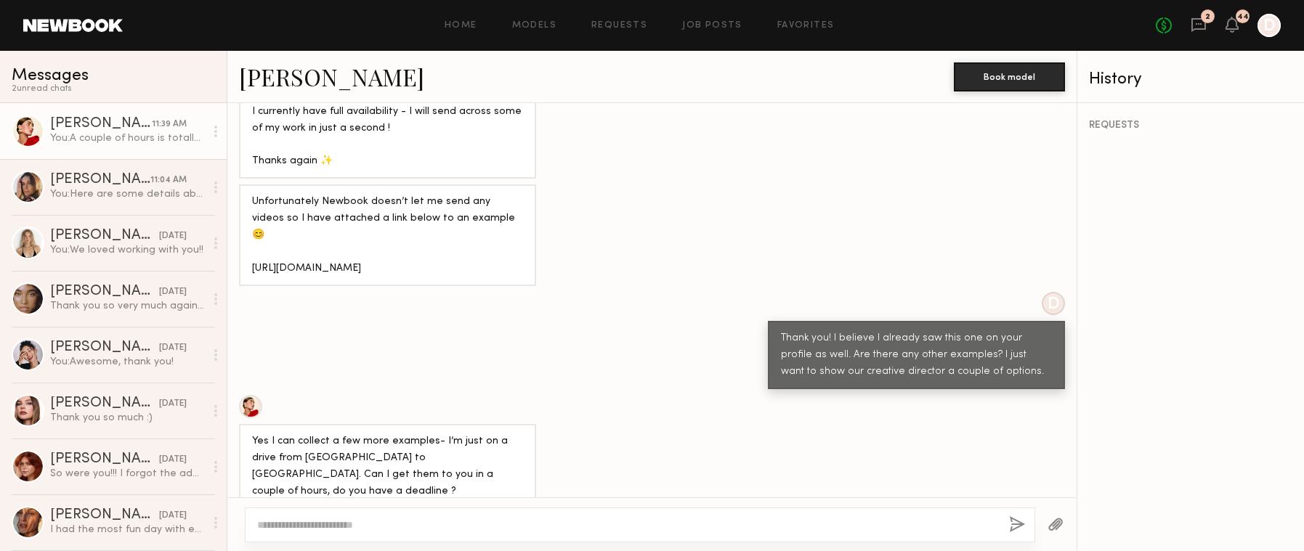
drag, startPoint x: 253, startPoint y: 179, endPoint x: 506, endPoint y: 217, distance: 256.4
click at [506, 217] on div "Unfortunately Newbook doesn’t let me send any videos so I have attached a link …" at bounding box center [387, 236] width 271 height 84
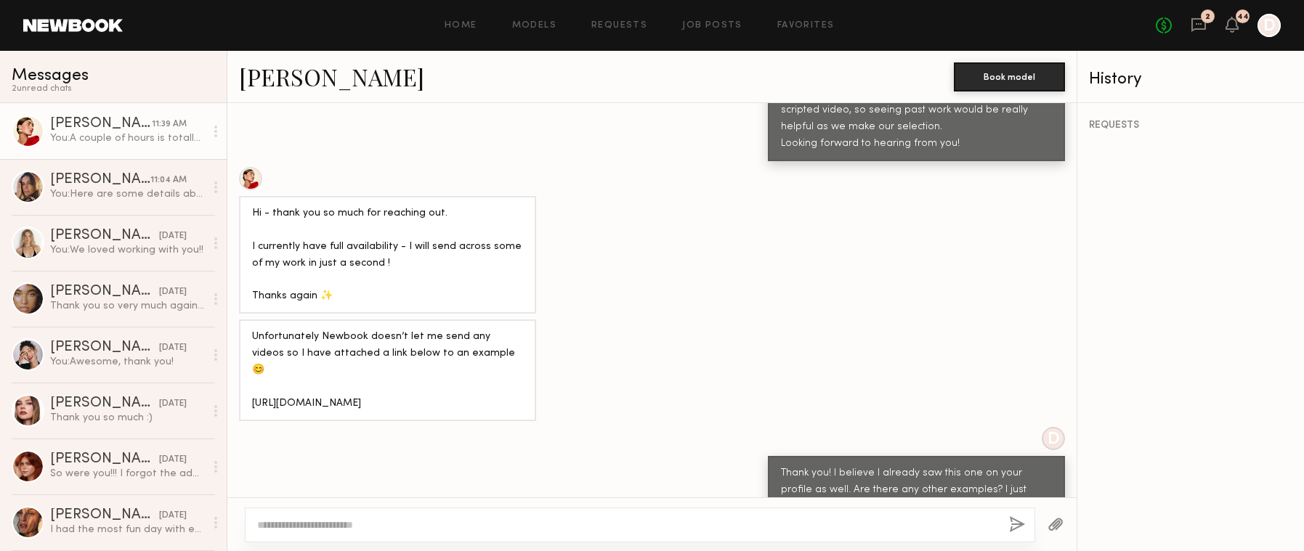
scroll to position [1499, 0]
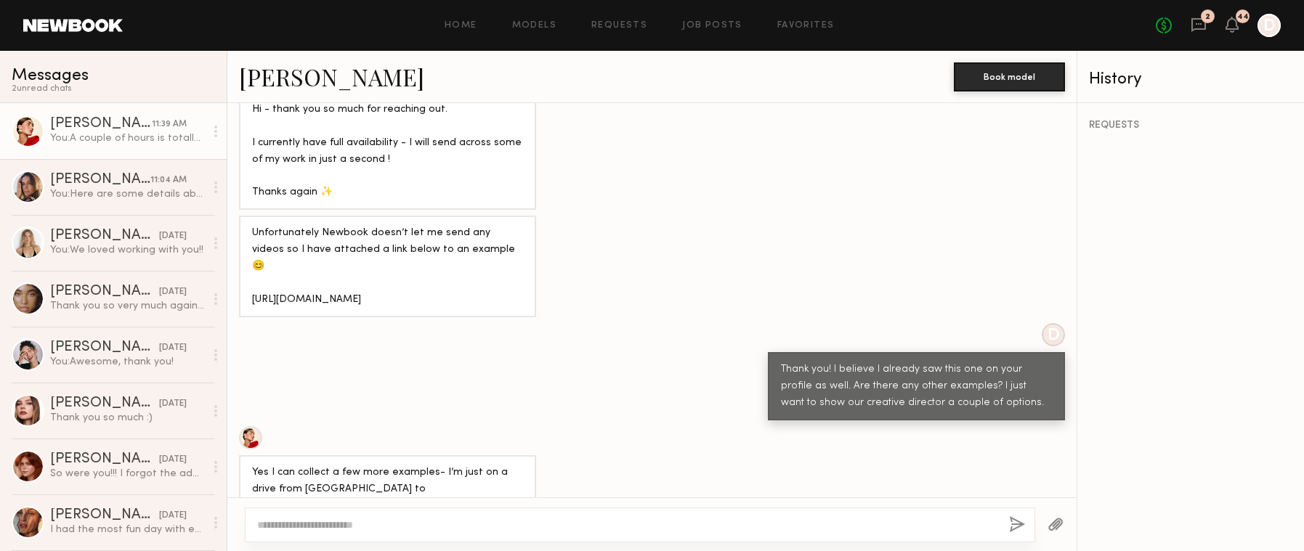
click at [639, 323] on div "D Thank you! I believe I already saw this one on your profile as well. Are ther…" at bounding box center [651, 371] width 849 height 97
copy div "ttps://www.dropbox.com/scl/fo/mgf1laplqofnkmy2hrpww/ADxODXUzyLU2pRGSqdxie2M?rlk…"
drag, startPoint x: 507, startPoint y: 240, endPoint x: 251, endPoint y: 212, distance: 257.3
click at [251, 216] on div "Unfortunately Newbook doesn’t let me send any videos so I have attached a link …" at bounding box center [387, 267] width 297 height 102
click at [256, 73] on link "Louise M." at bounding box center [331, 76] width 185 height 31
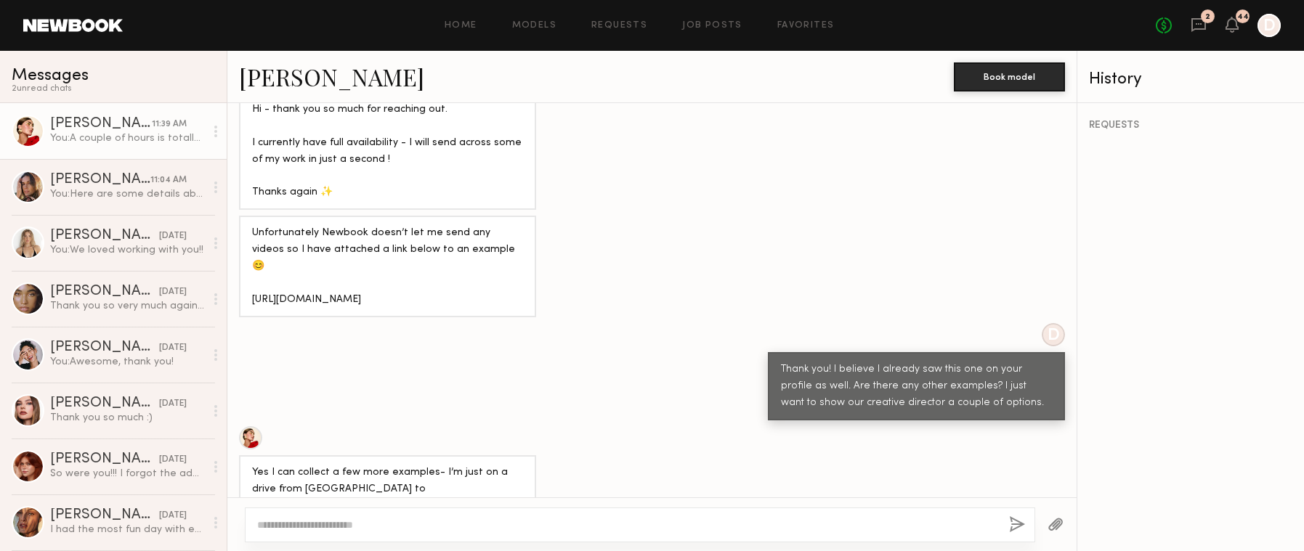
click at [577, 323] on div "D Thank you! I believe I already saw this one on your profile as well. Are ther…" at bounding box center [651, 371] width 849 height 97
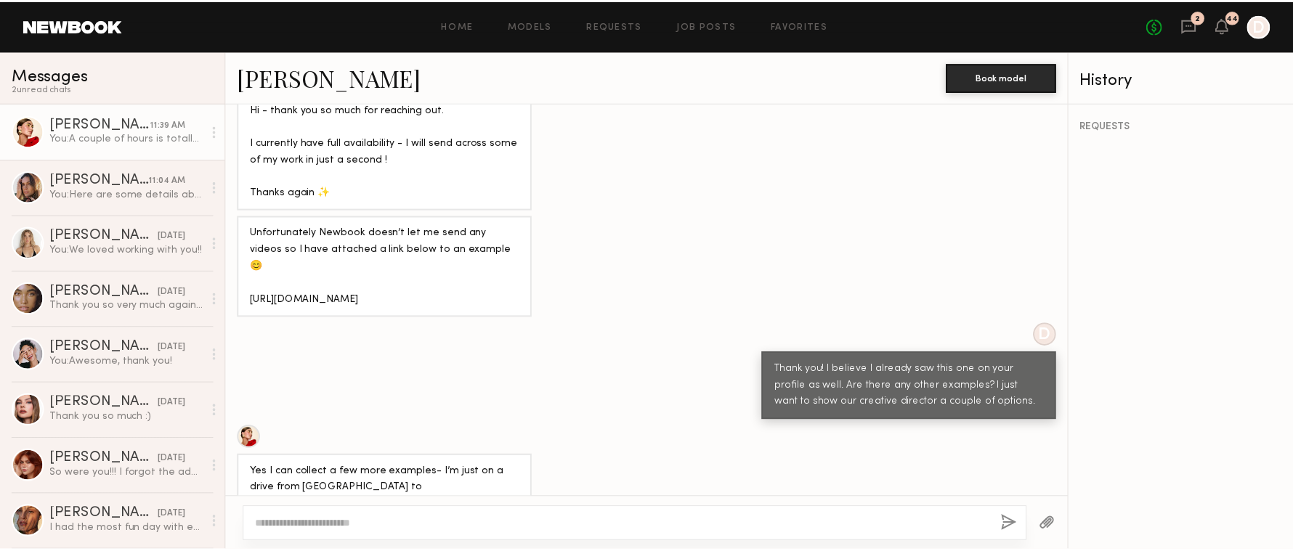
scroll to position [1530, 0]
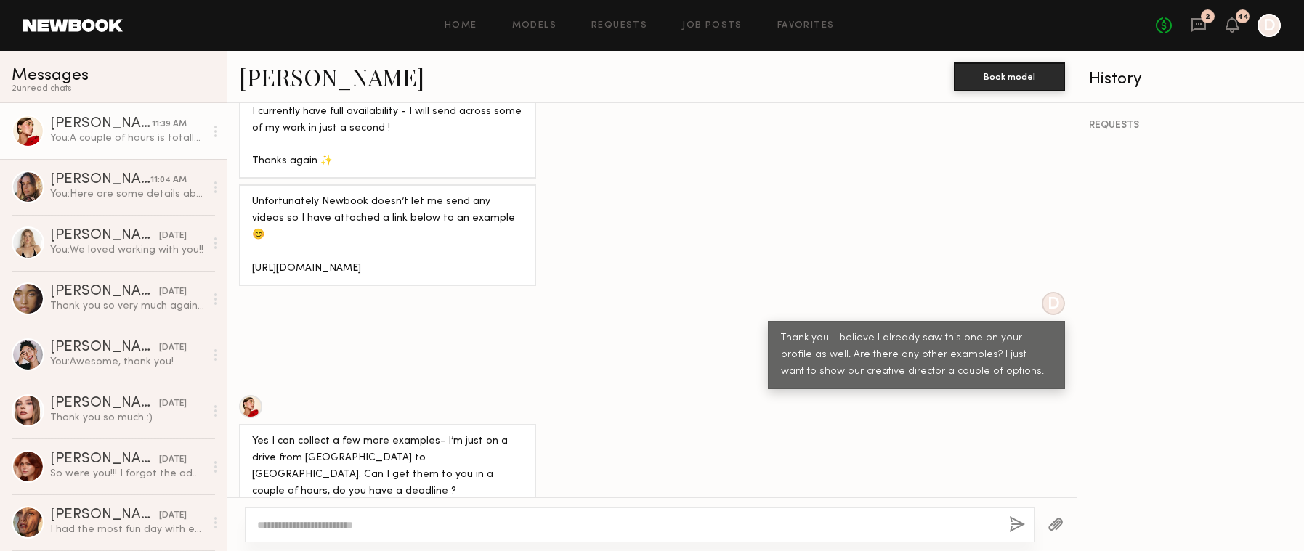
drag, startPoint x: 505, startPoint y: 213, endPoint x: 288, endPoint y: 182, distance: 218.6
click at [288, 194] on div "Unfortunately Newbook doesn’t let me send any videos so I have attached a link …" at bounding box center [387, 236] width 271 height 84
copy div "ww.dropbox.com/scl/fo/mgf1laplqofnkmy2hrpww/ADxODXUzyLU2pRGSqdxie2M?rlkey=odg0w…"
click at [705, 11] on header "Home Models Requests Job Posts Favorites Sign Out No fees up to $5,000 2 44 D" at bounding box center [652, 25] width 1304 height 51
click at [703, 28] on link "Job Posts" at bounding box center [712, 25] width 60 height 9
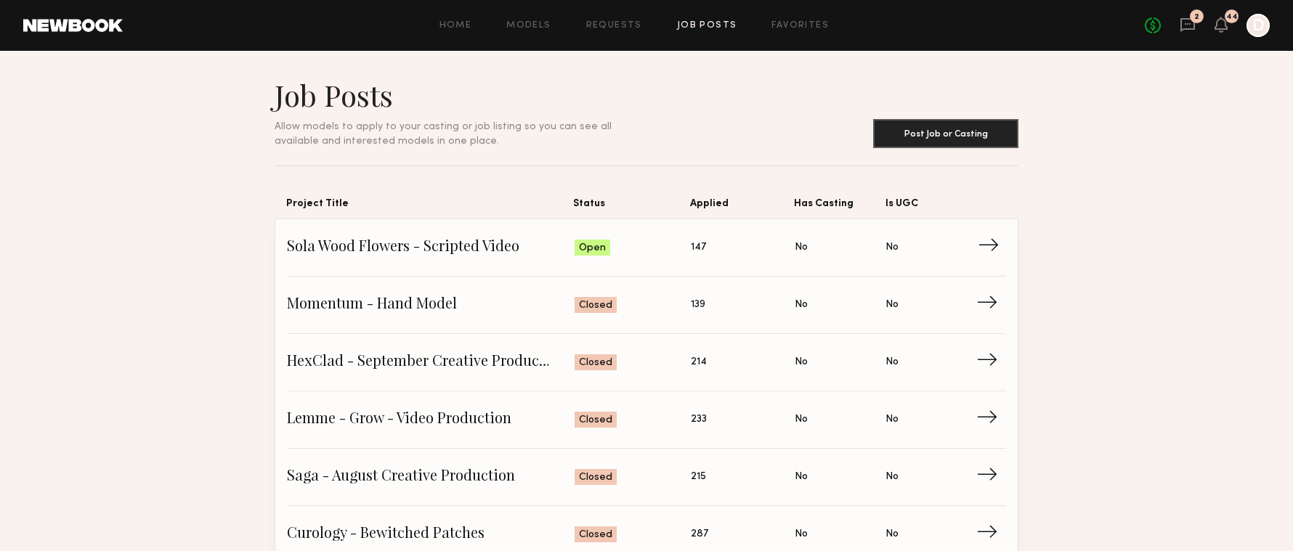
click at [485, 253] on span "Sola Wood Flowers - Scripted Video" at bounding box center [431, 248] width 288 height 22
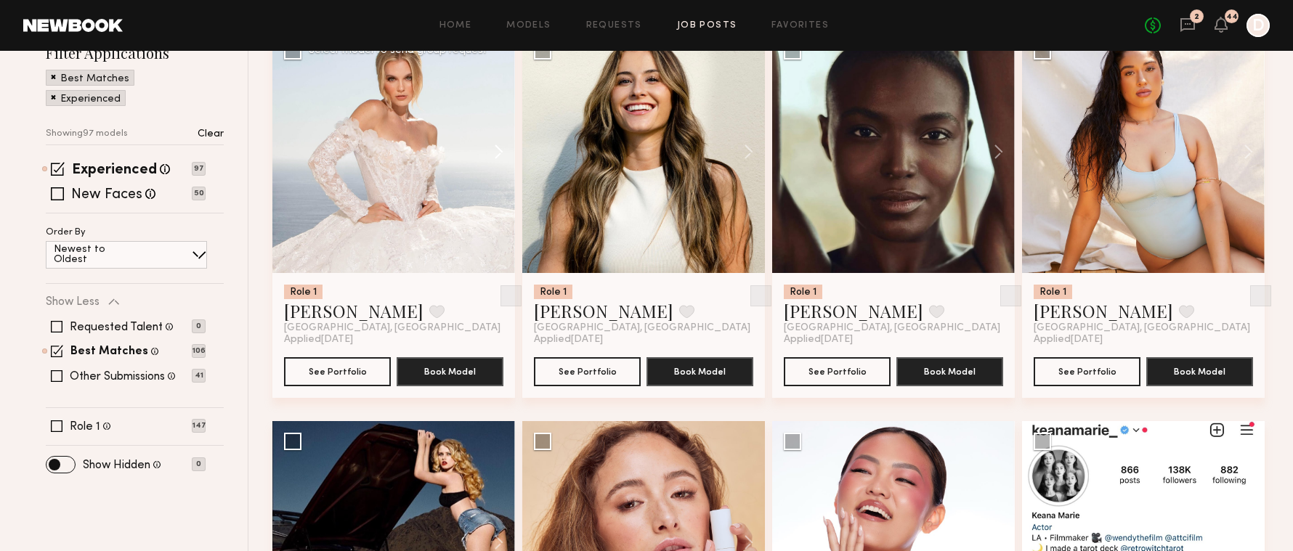
scroll to position [230, 0]
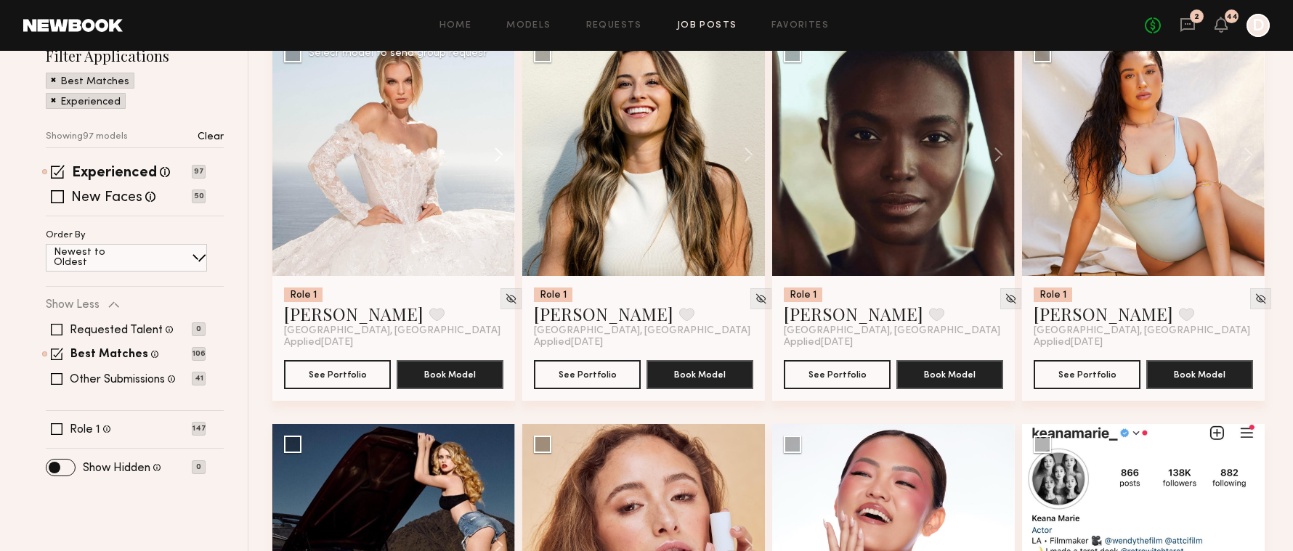
click at [501, 157] on button at bounding box center [492, 154] width 46 height 243
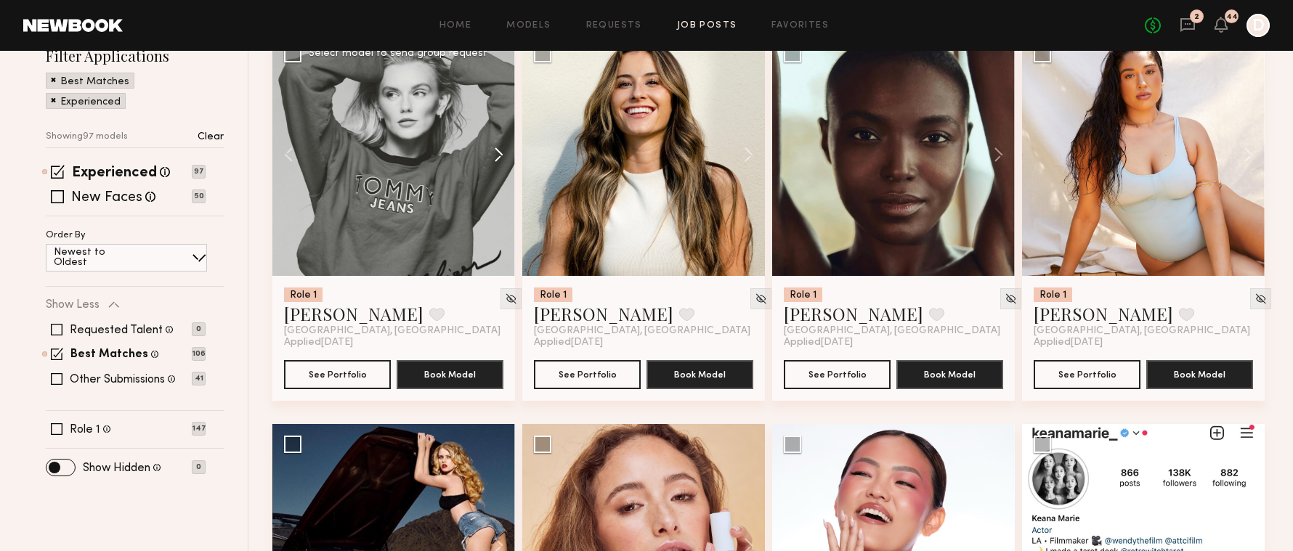
click at [501, 157] on button at bounding box center [492, 154] width 46 height 243
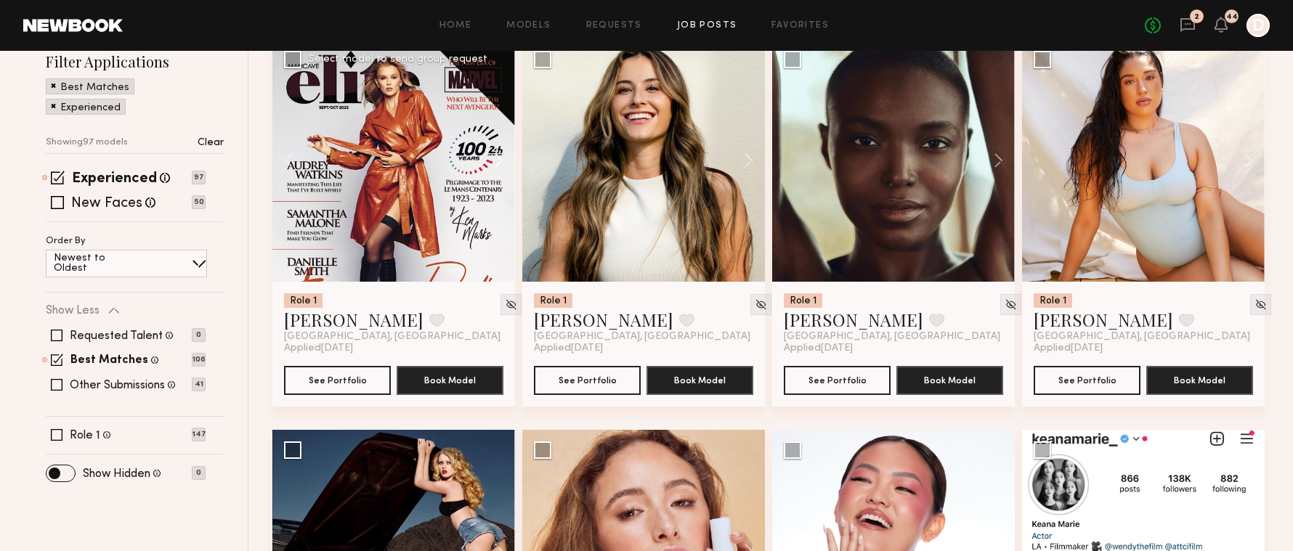
scroll to position [181, 0]
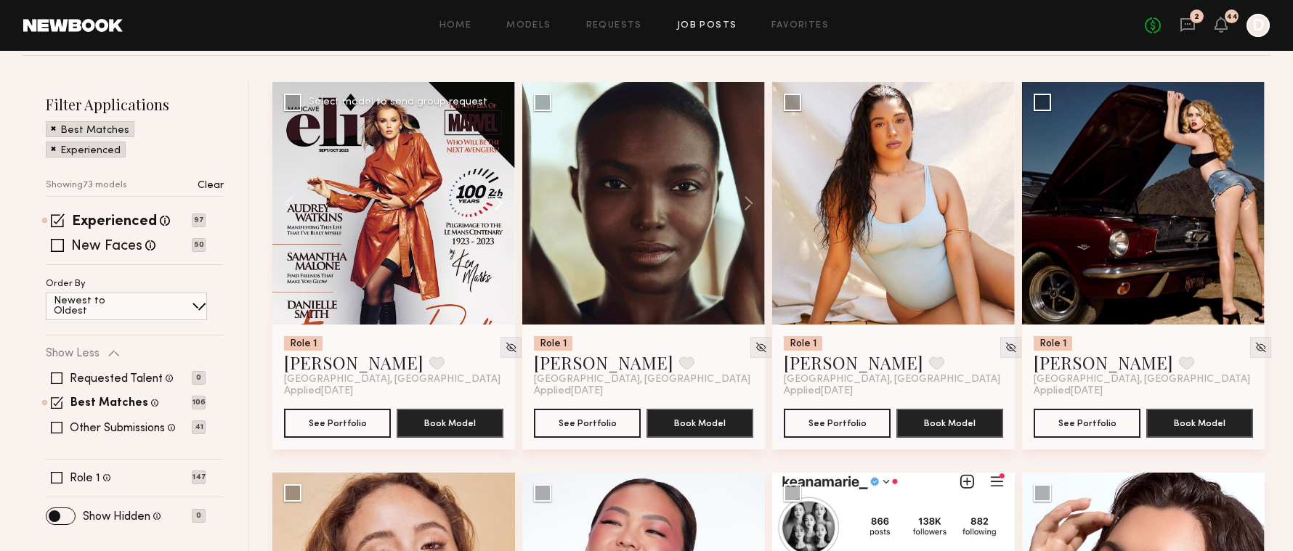
click at [495, 198] on button at bounding box center [492, 203] width 46 height 243
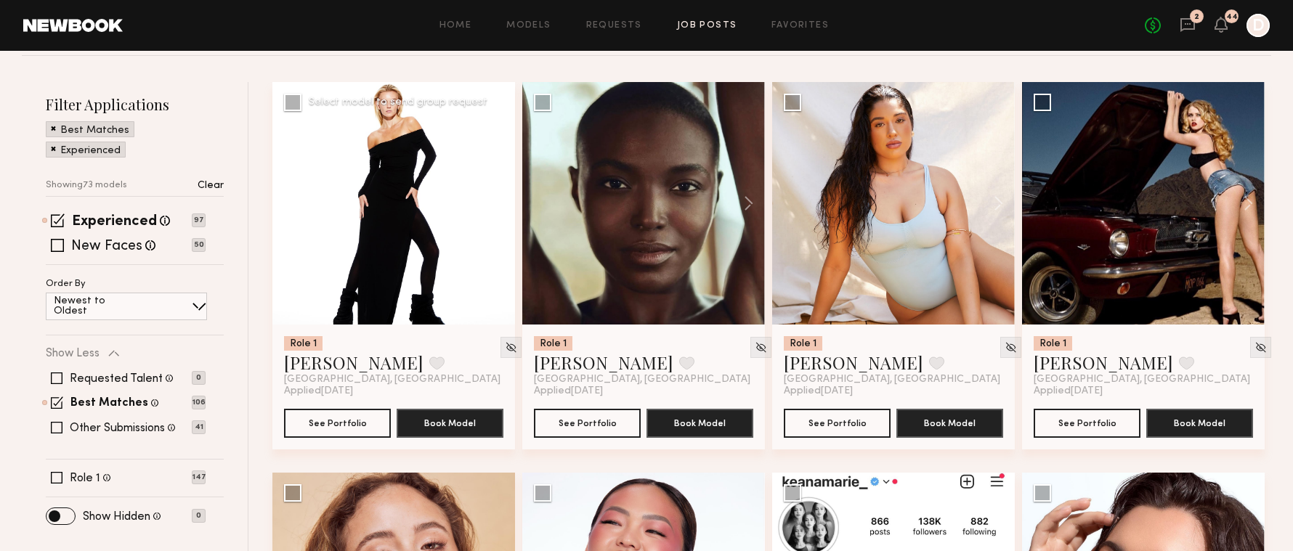
click at [495, 198] on button at bounding box center [492, 203] width 46 height 243
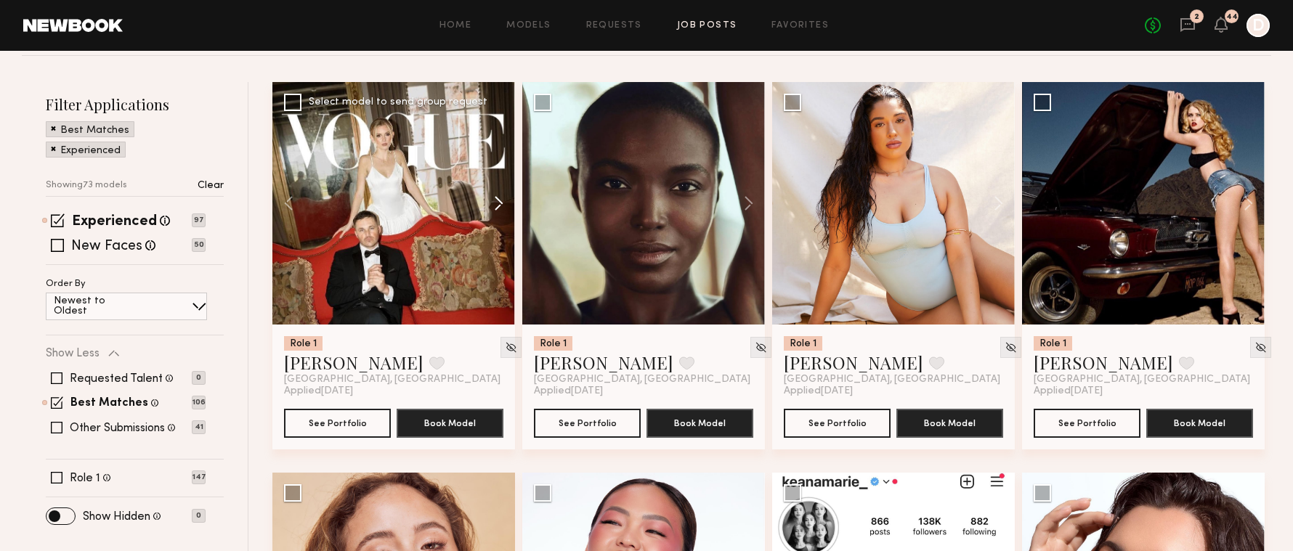
click at [497, 205] on button at bounding box center [492, 203] width 46 height 243
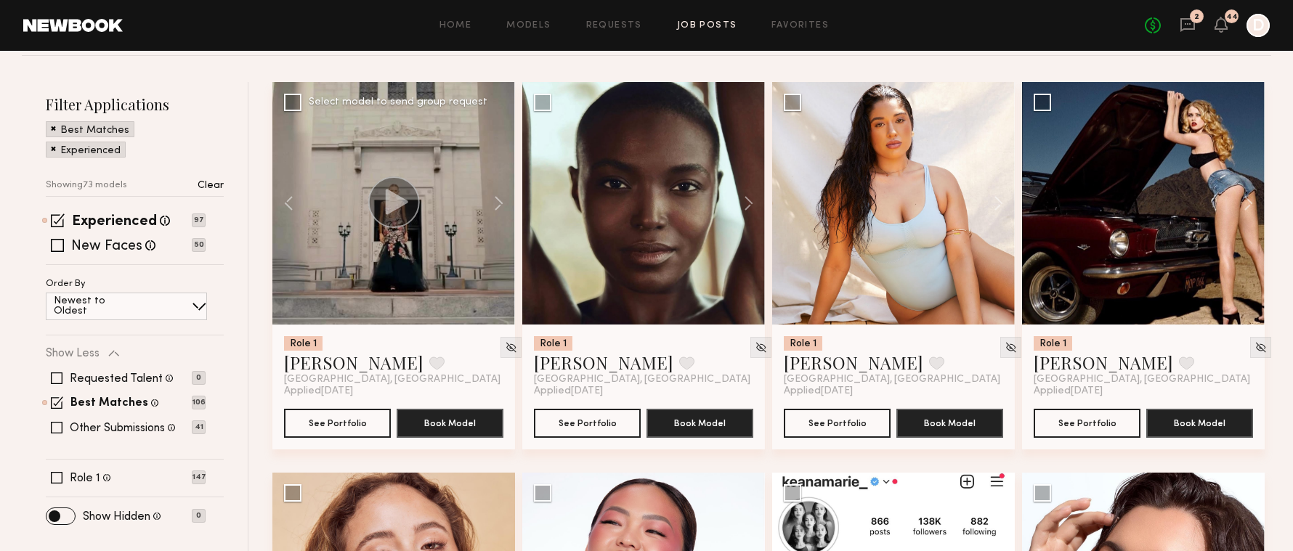
click at [434, 208] on div at bounding box center [393, 203] width 243 height 243
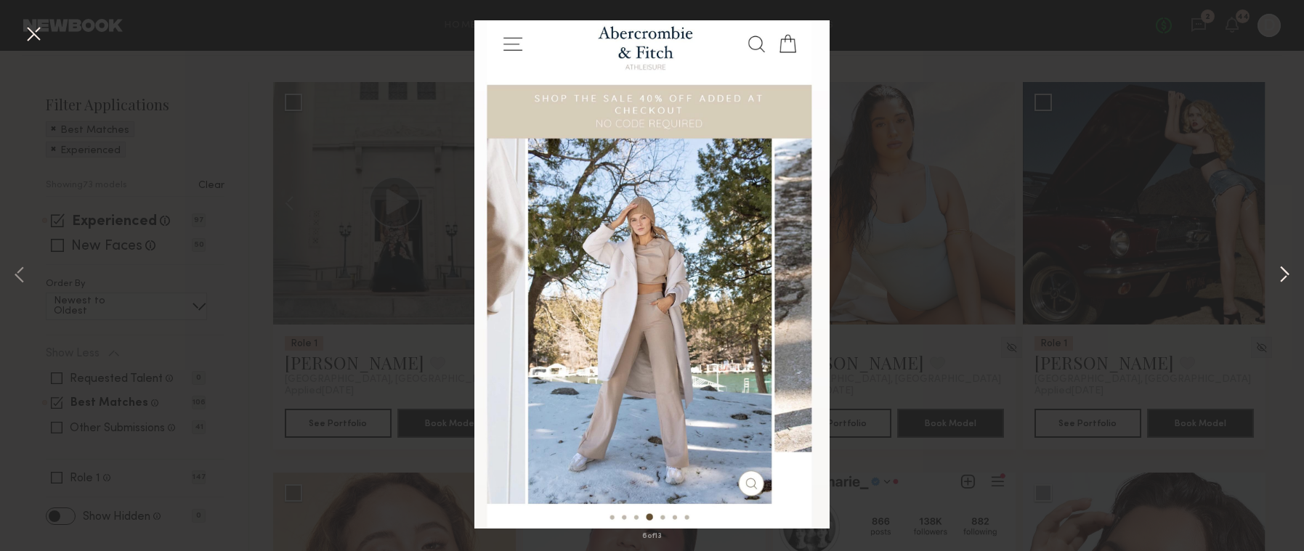
click at [1276, 275] on button at bounding box center [1284, 275] width 17 height 441
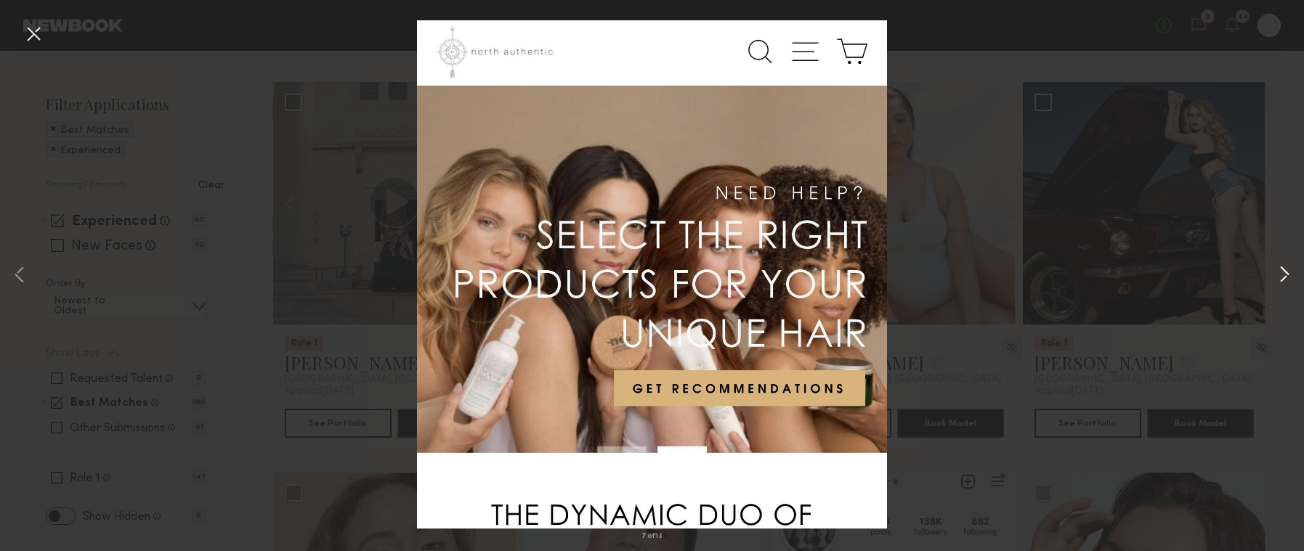
click at [1277, 278] on button at bounding box center [1284, 275] width 17 height 441
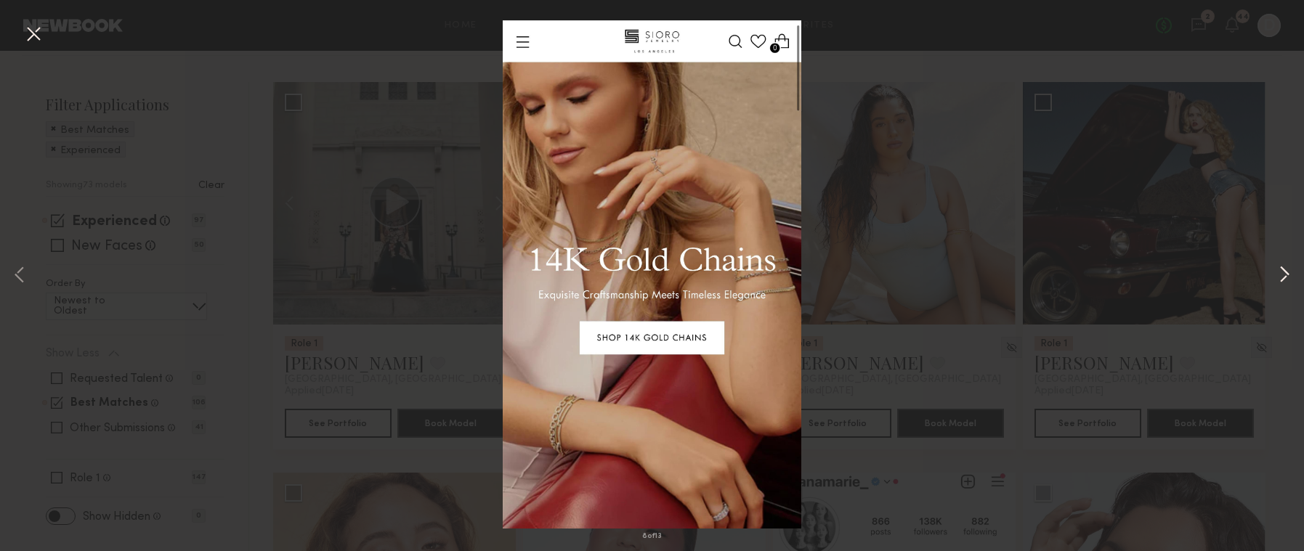
click at [1277, 278] on button at bounding box center [1284, 275] width 17 height 441
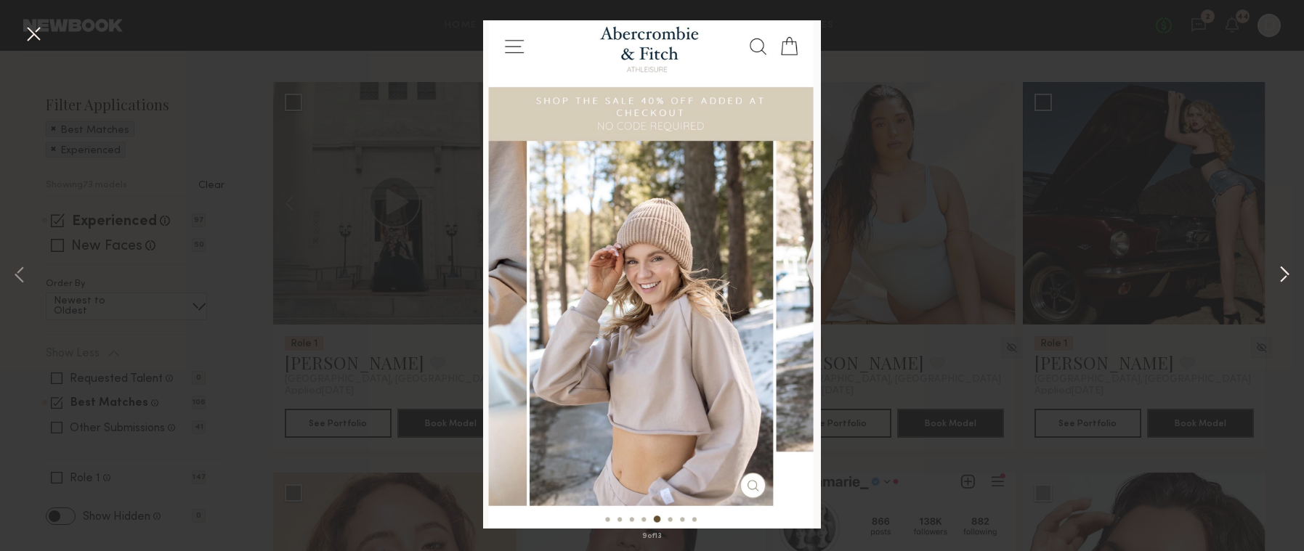
click at [1277, 278] on button at bounding box center [1284, 275] width 17 height 441
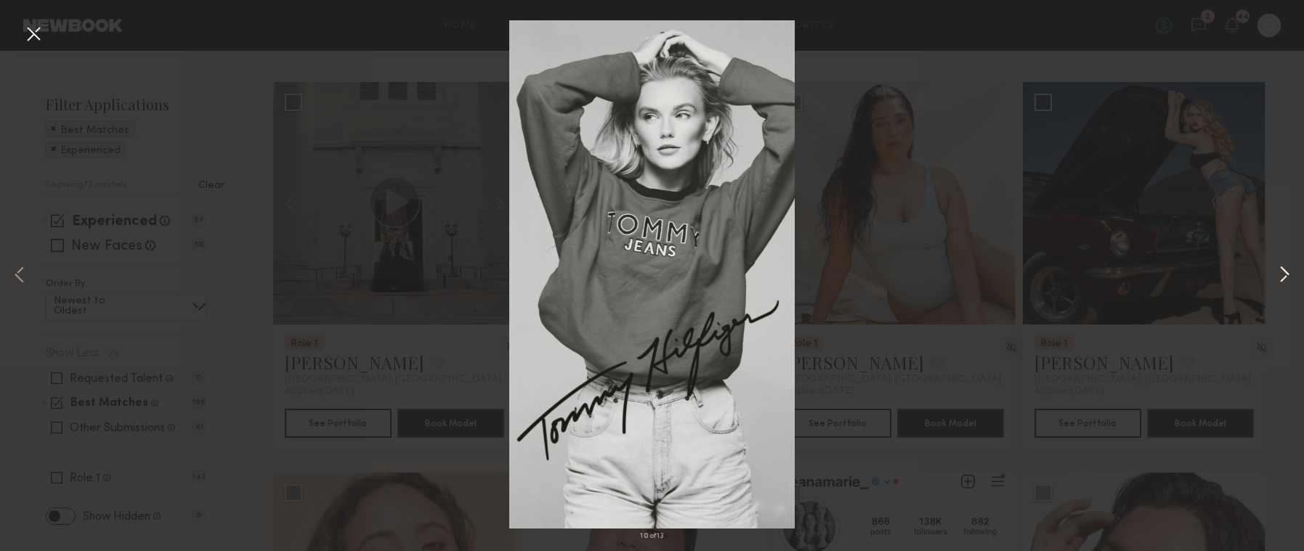
click at [1277, 278] on button at bounding box center [1284, 275] width 17 height 441
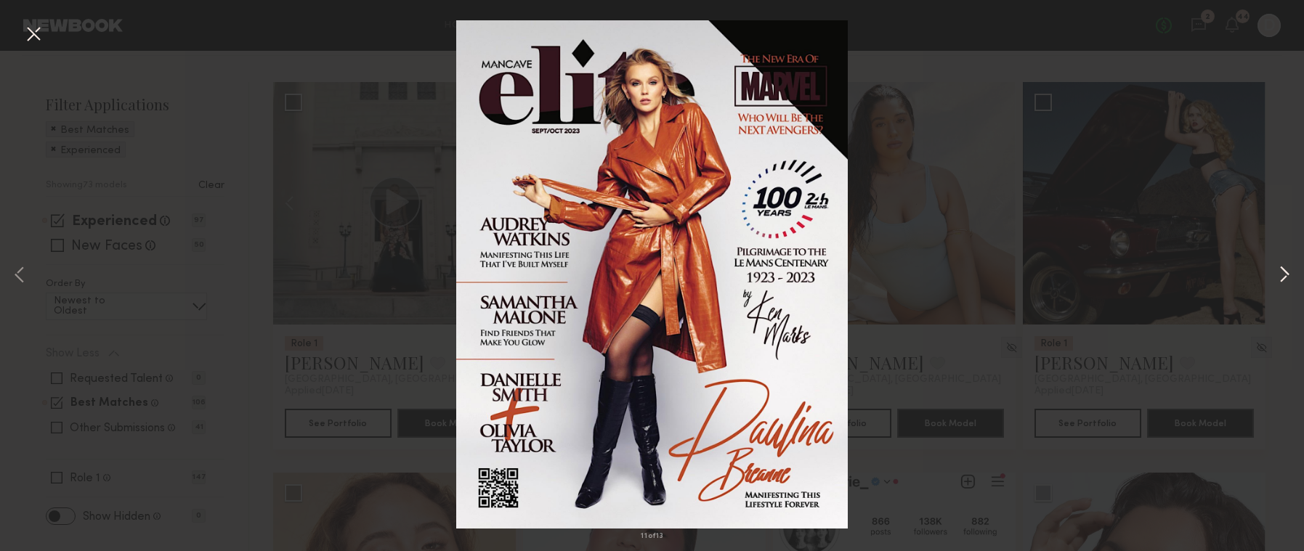
click at [1277, 278] on button at bounding box center [1284, 275] width 17 height 441
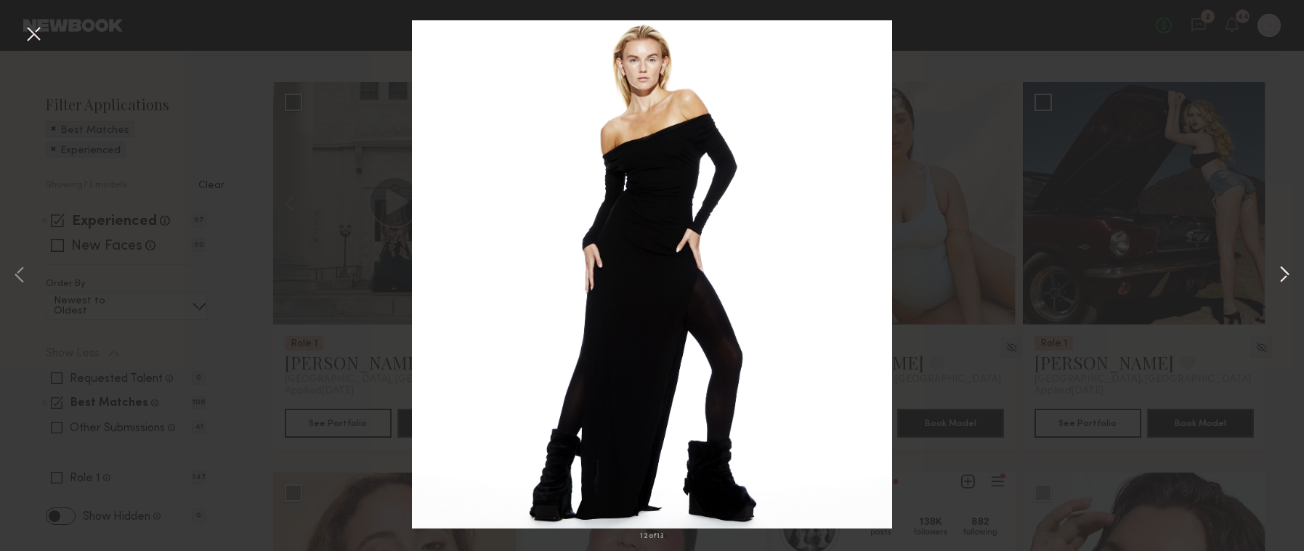
click at [1281, 283] on button at bounding box center [1284, 275] width 17 height 441
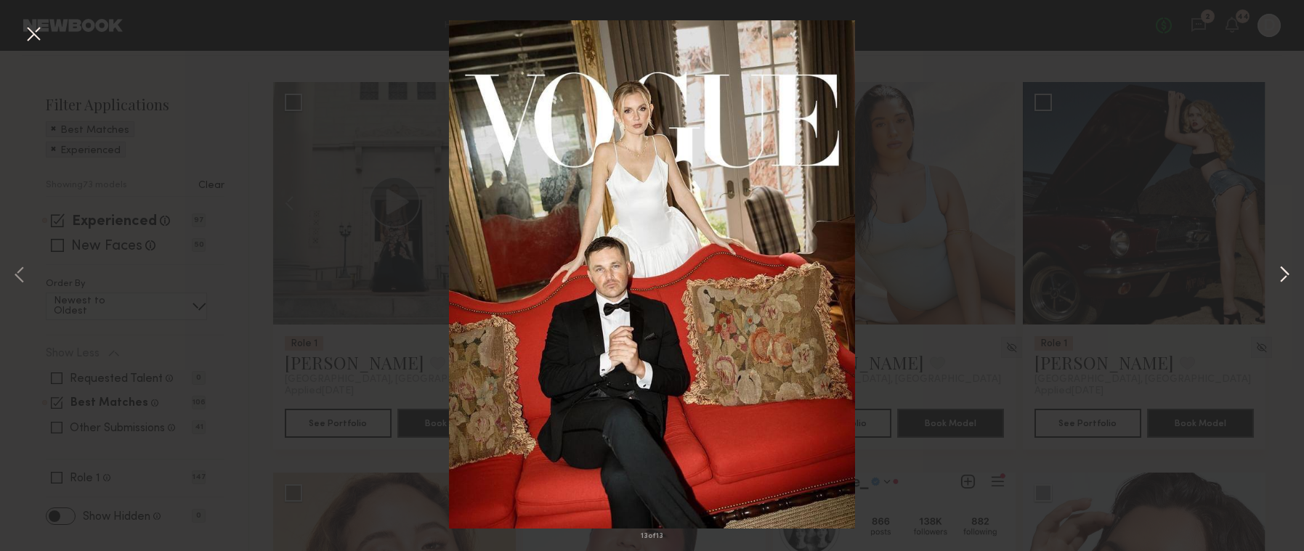
click at [1281, 283] on button at bounding box center [1284, 275] width 17 height 441
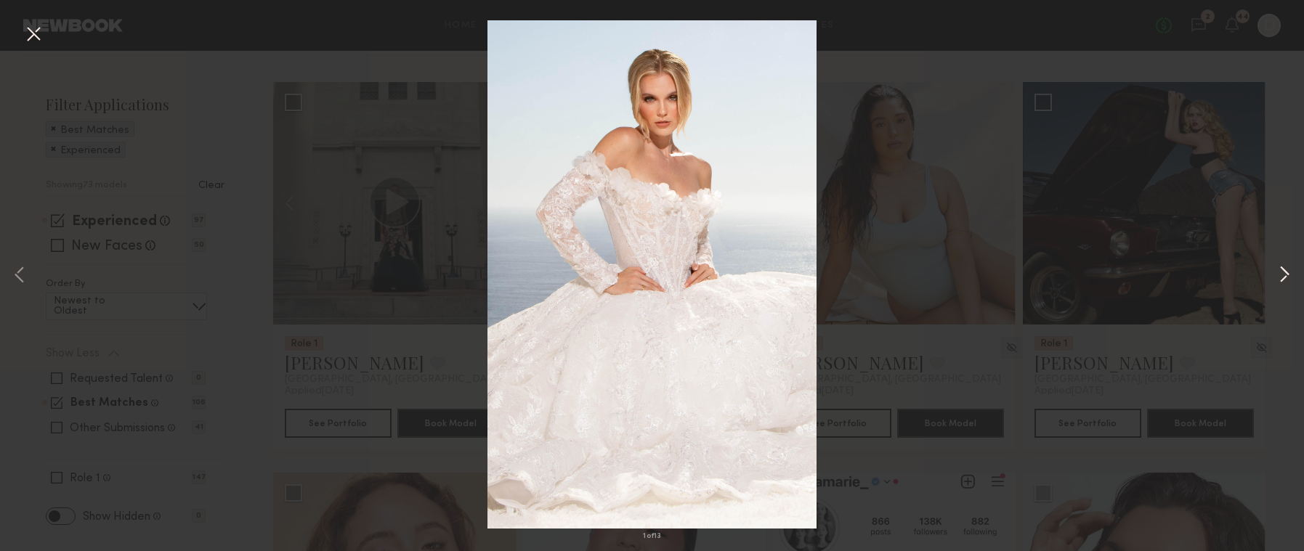
click at [1281, 283] on button at bounding box center [1284, 275] width 17 height 441
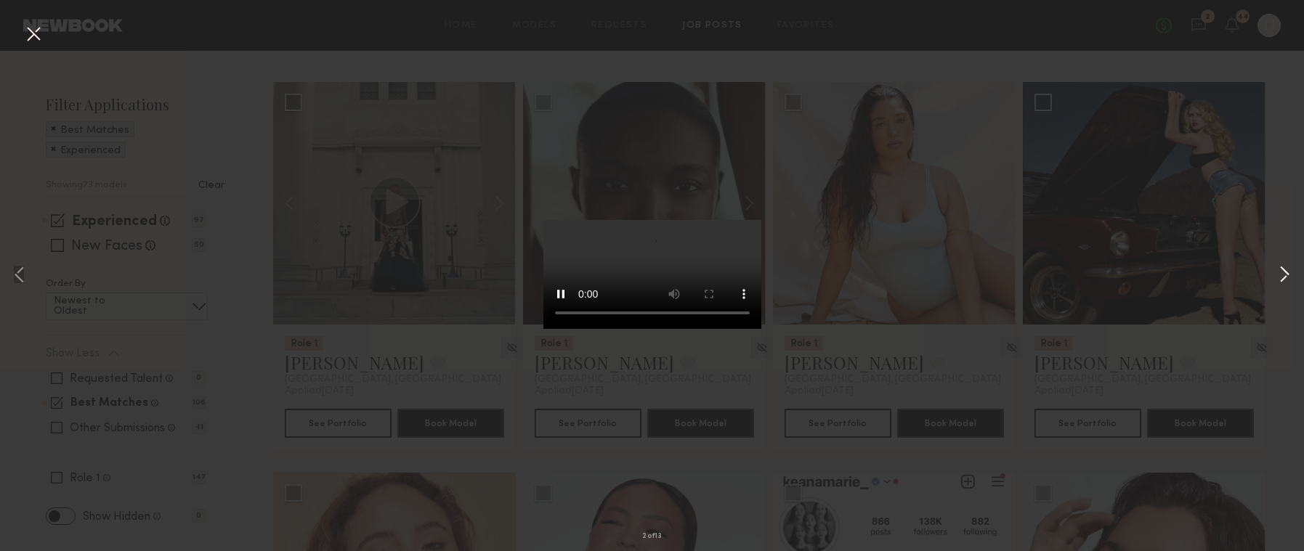
click at [1281, 283] on button at bounding box center [1284, 275] width 17 height 441
click at [719, 329] on video at bounding box center [652, 274] width 218 height 109
click at [925, 44] on div "3 of 13" at bounding box center [652, 275] width 1304 height 551
click at [36, 25] on button at bounding box center [33, 35] width 23 height 26
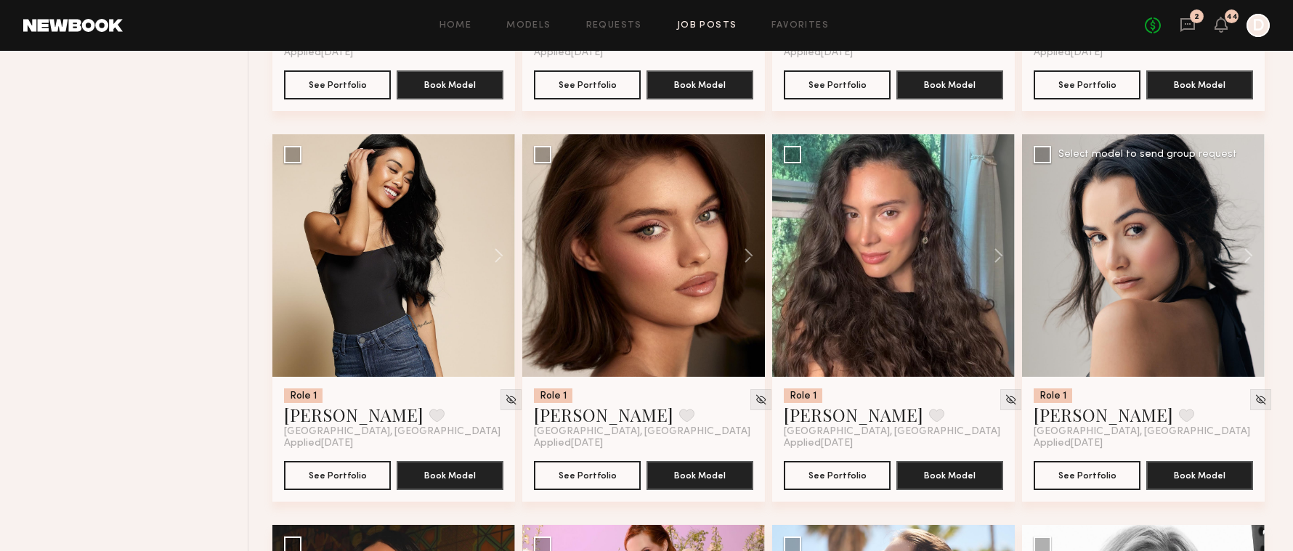
scroll to position [987, 0]
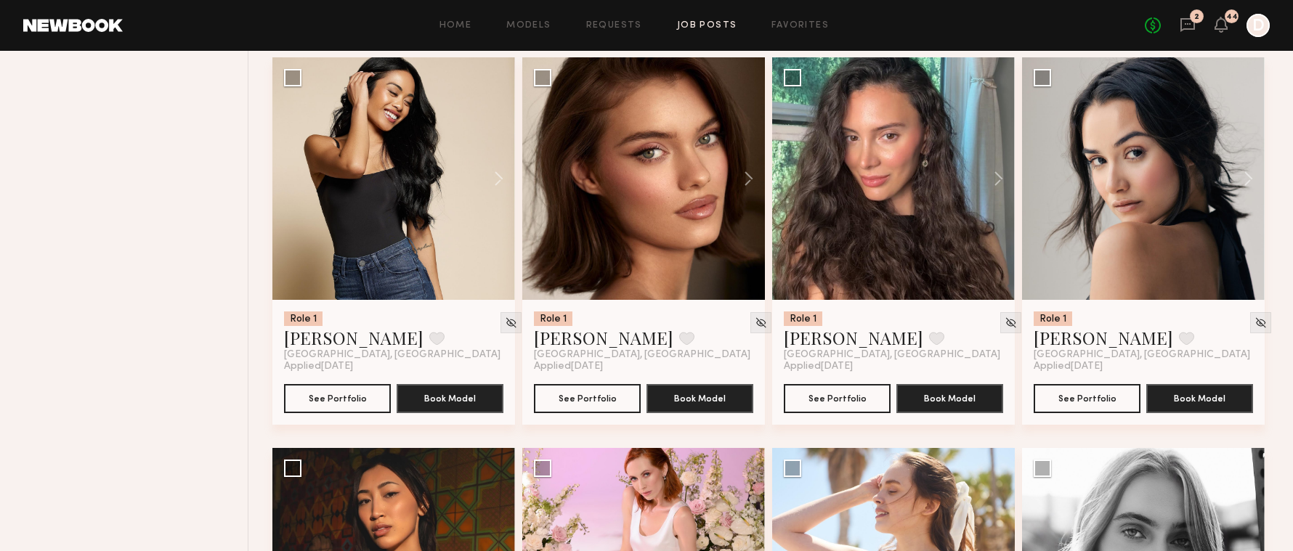
click at [1197, 17] on div "2" at bounding box center [1196, 17] width 5 height 8
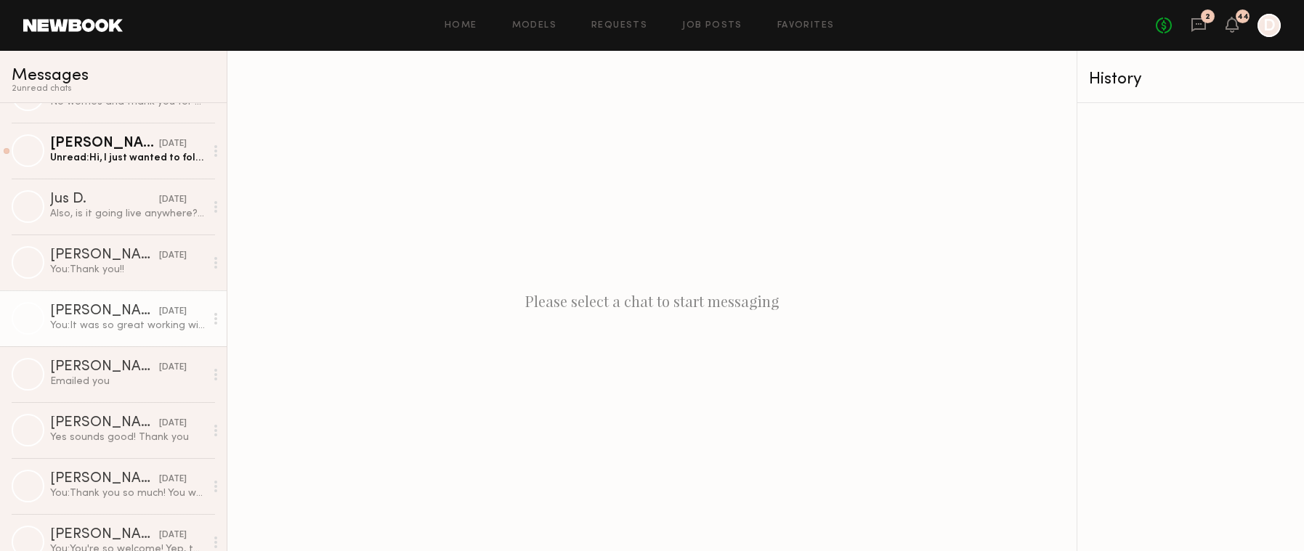
scroll to position [761, 0]
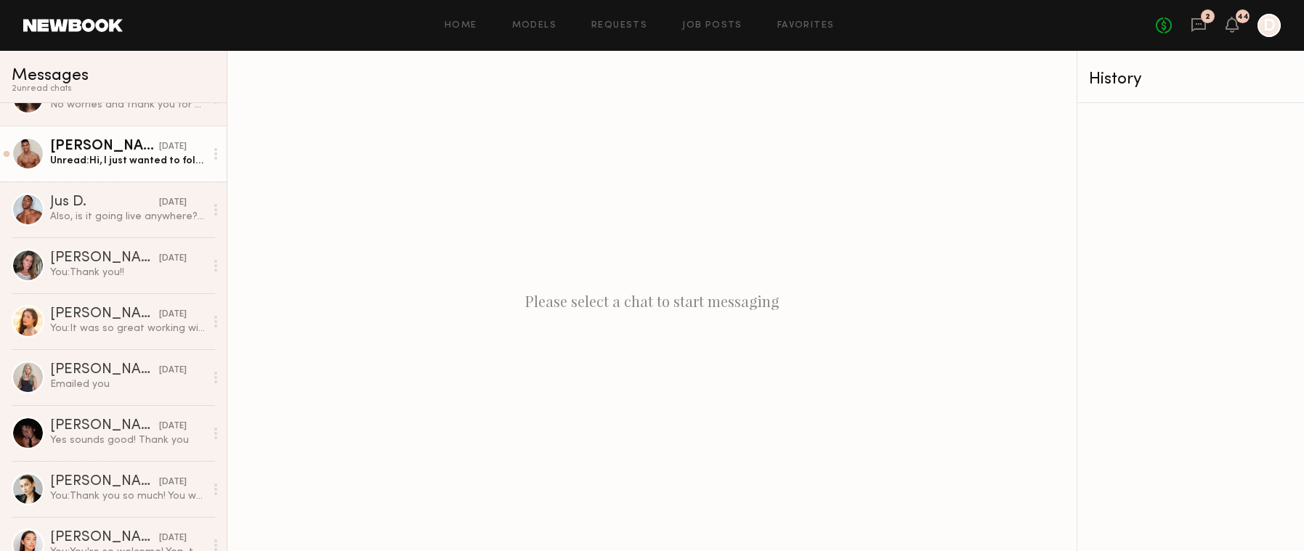
click at [123, 164] on div "Unread: Hi, I just wanted to follow up and see if any of those Curology picture…" at bounding box center [127, 161] width 155 height 14
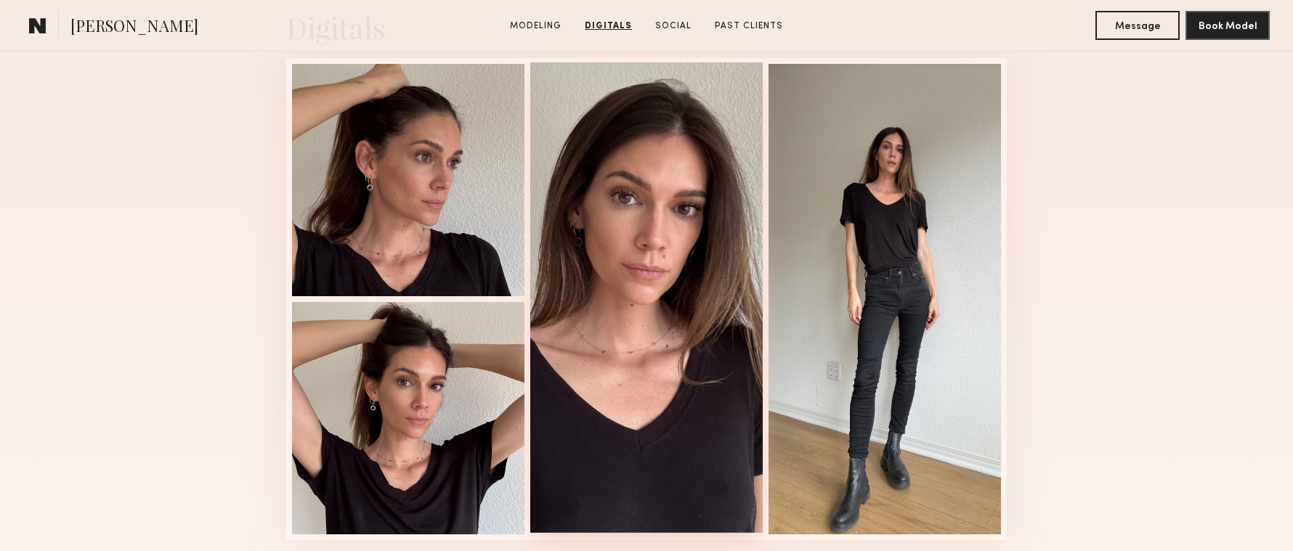
scroll to position [1210, 0]
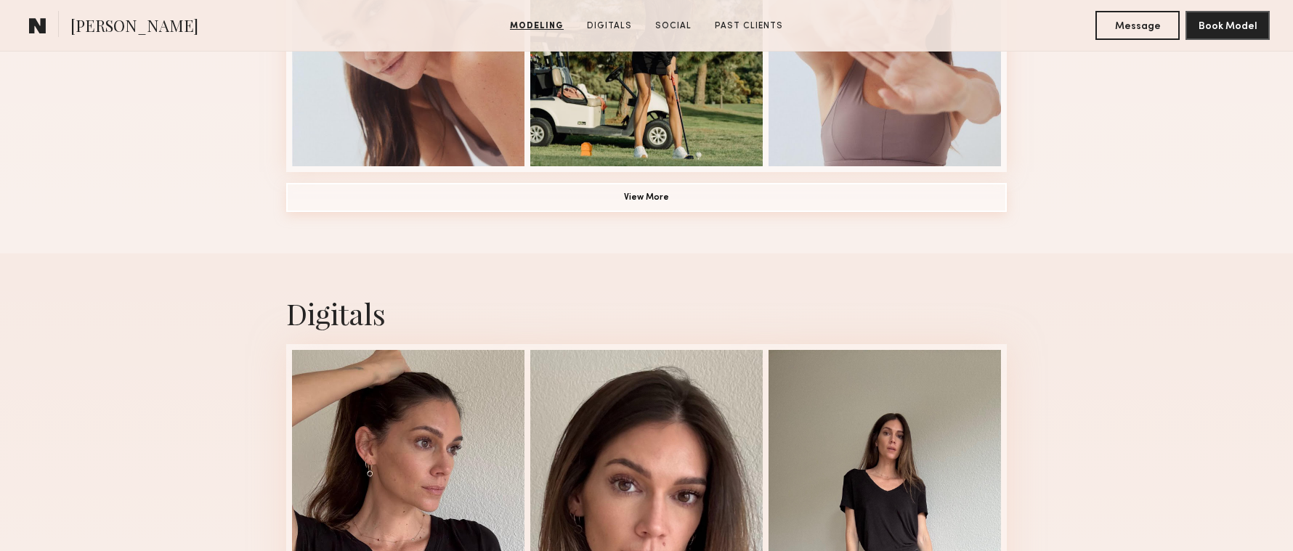
click at [625, 198] on button "View More" at bounding box center [646, 197] width 721 height 29
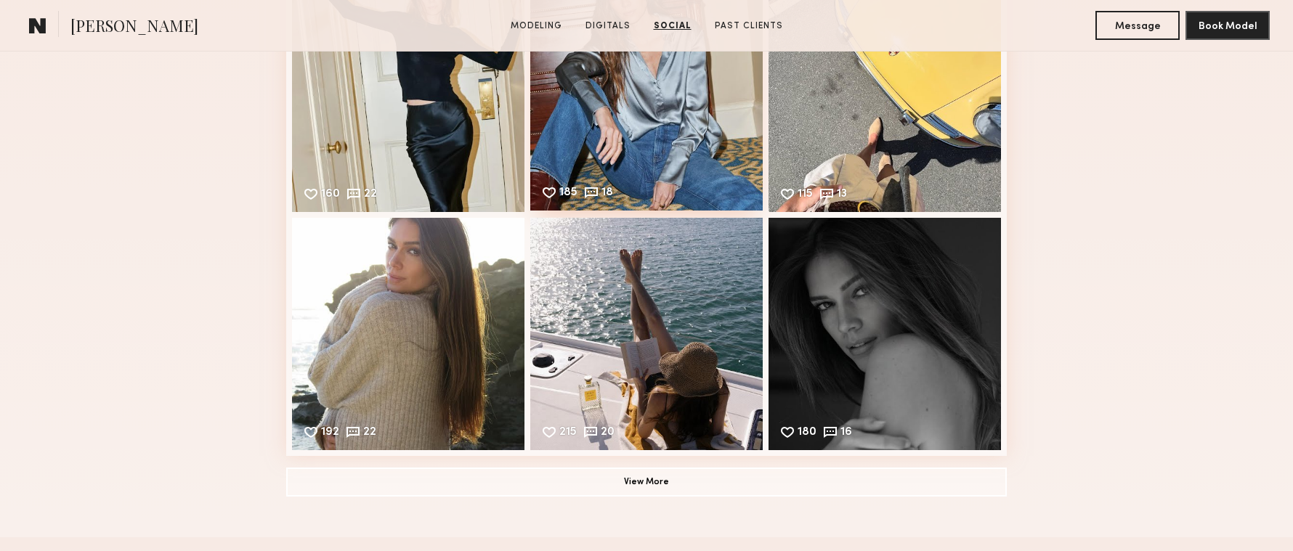
scroll to position [3233, 0]
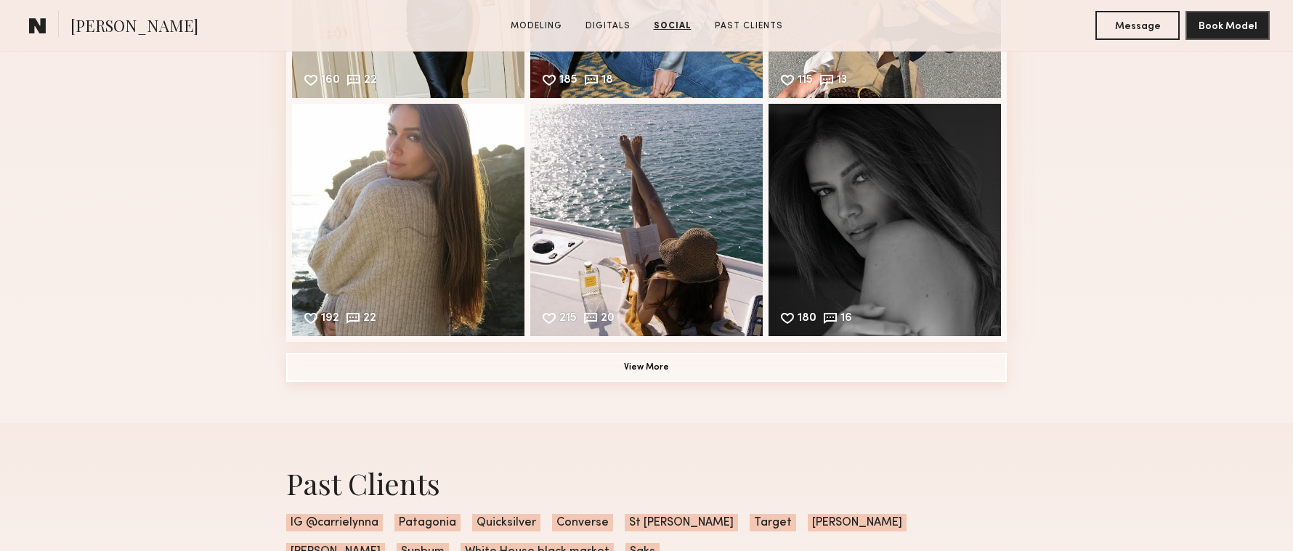
click at [685, 359] on button "View More" at bounding box center [646, 367] width 721 height 29
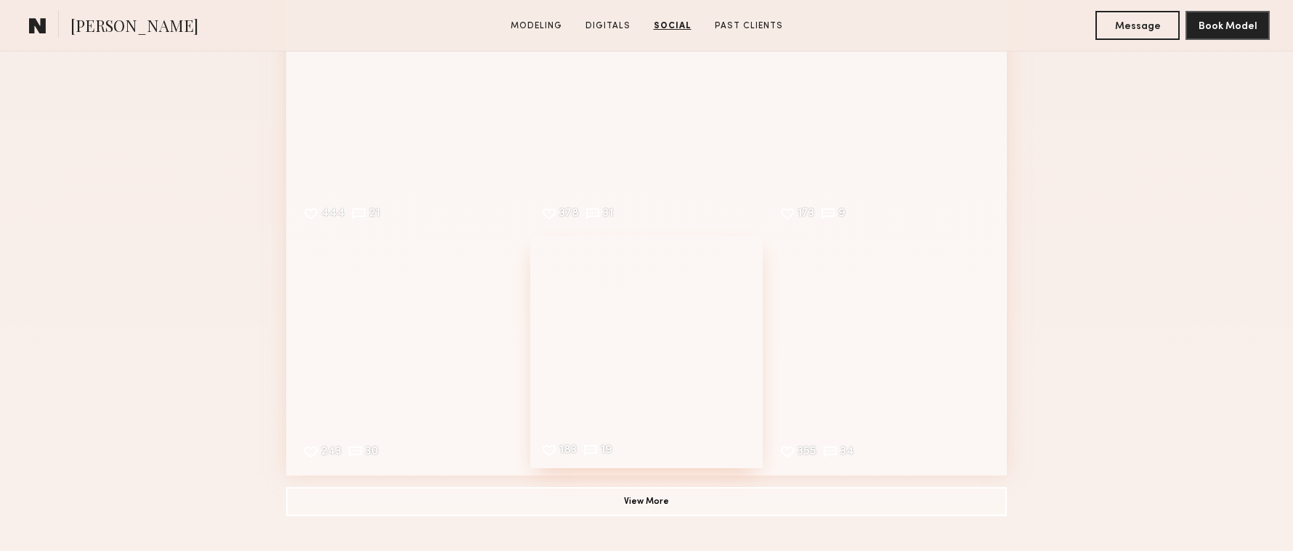
scroll to position [3690, 0]
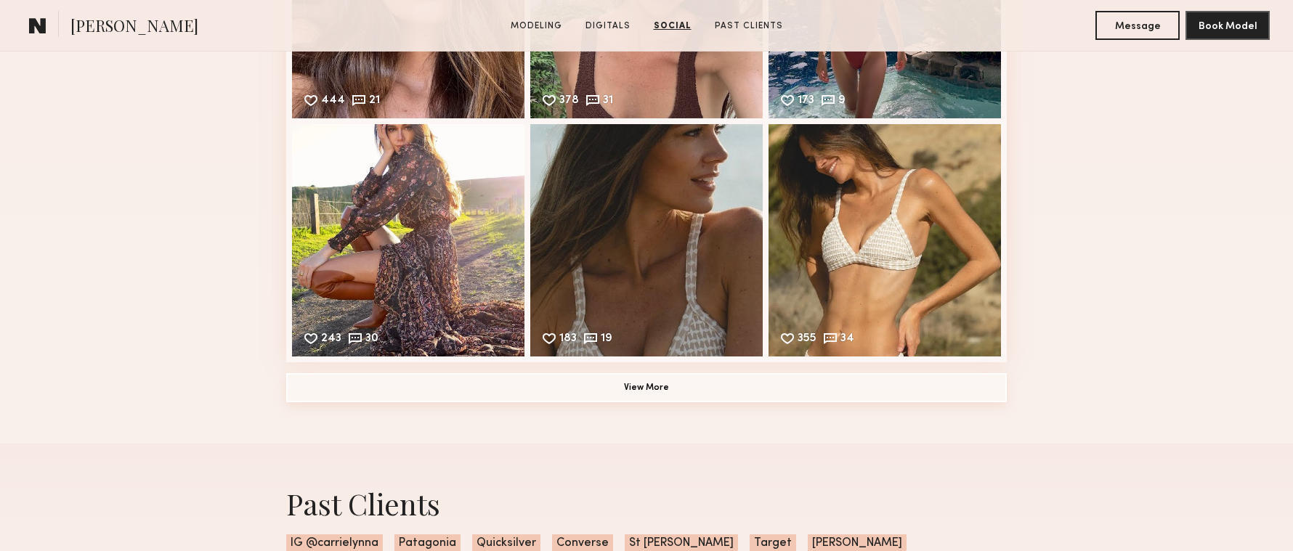
click at [674, 381] on button "View More" at bounding box center [646, 387] width 721 height 29
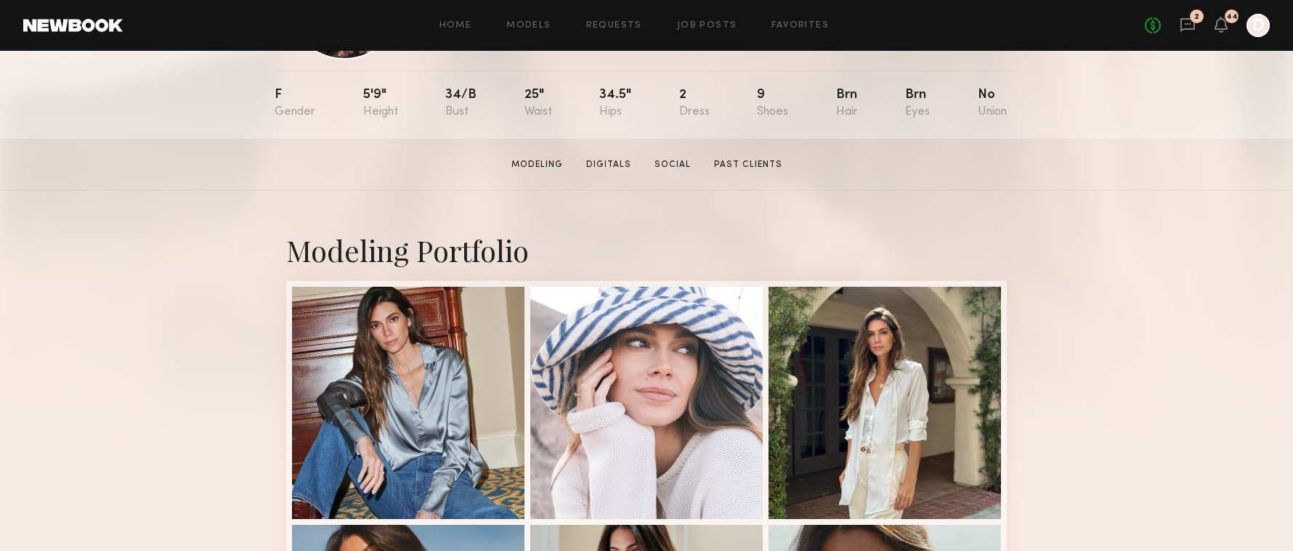
scroll to position [0, 0]
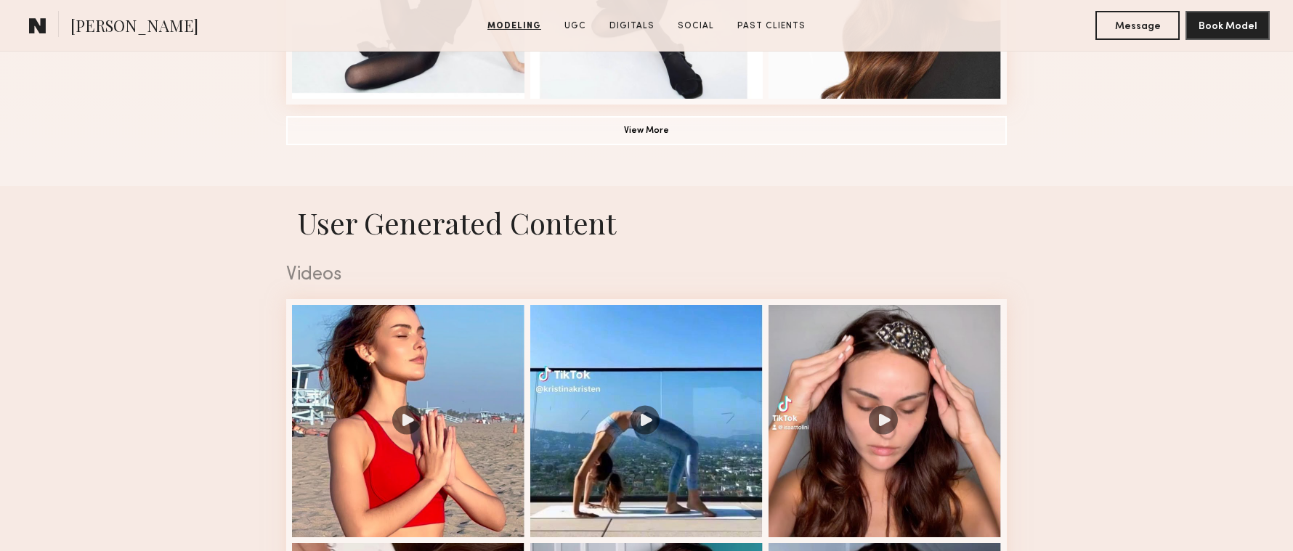
scroll to position [1526, 0]
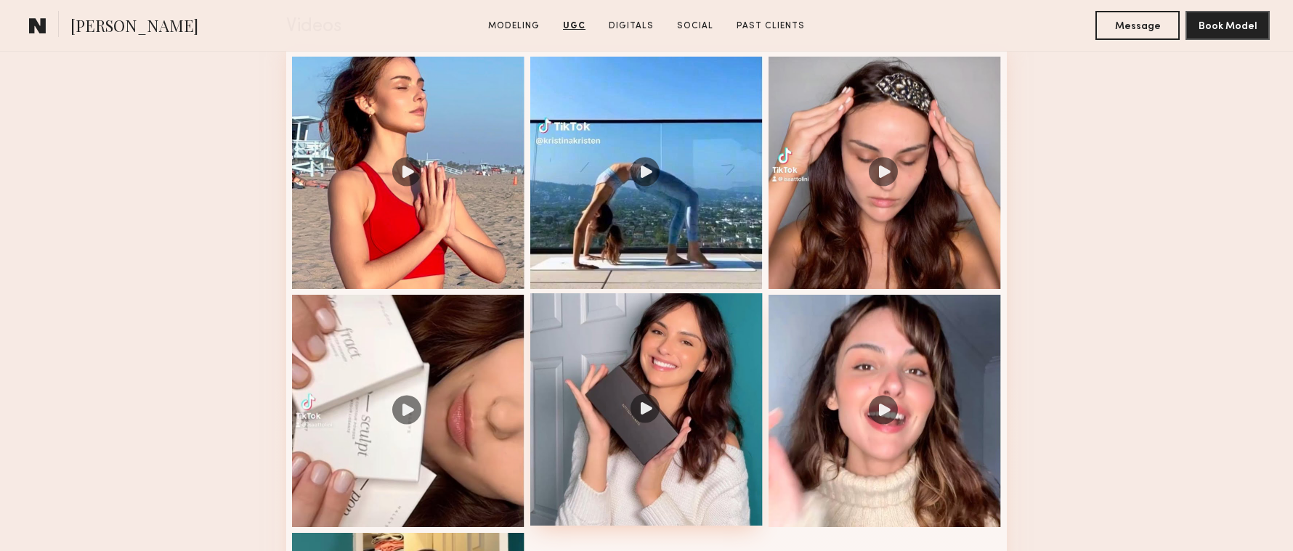
click at [644, 416] on div at bounding box center [646, 409] width 232 height 232
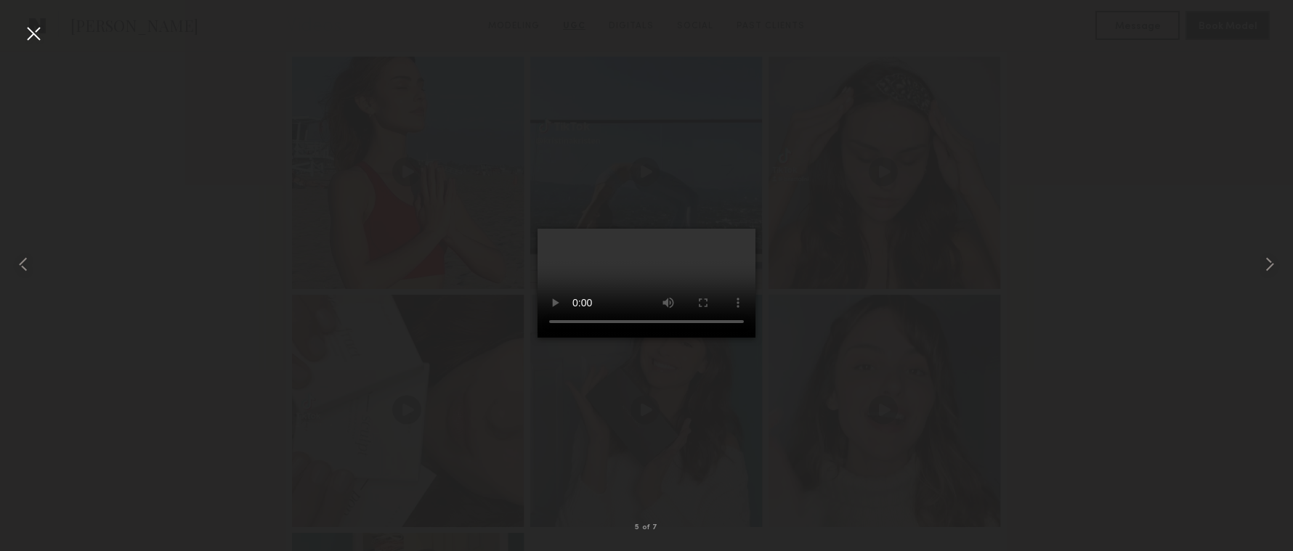
click at [740, 229] on video at bounding box center [647, 283] width 218 height 109
click at [31, 39] on div at bounding box center [33, 33] width 23 height 23
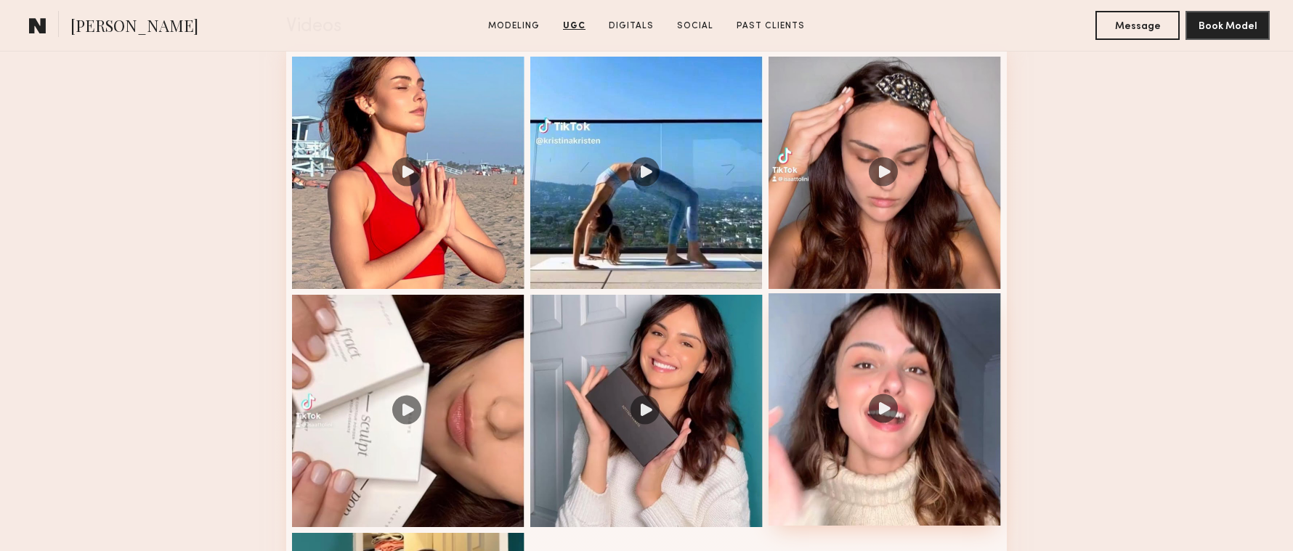
click at [884, 408] on div at bounding box center [885, 409] width 232 height 232
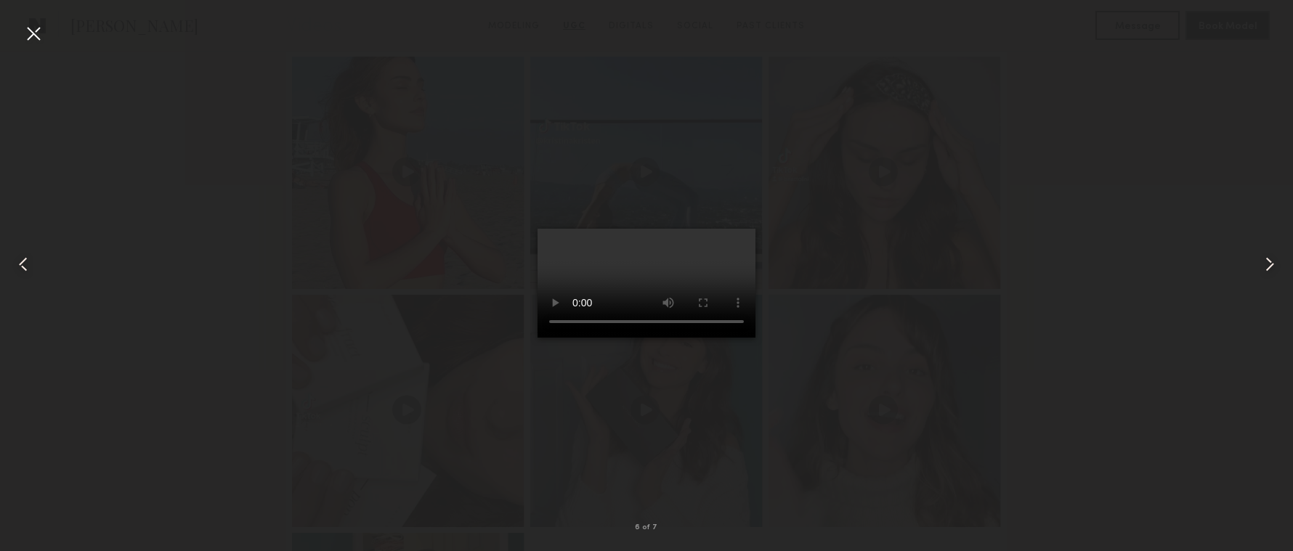
click at [747, 229] on video at bounding box center [647, 283] width 218 height 109
click at [32, 33] on div at bounding box center [33, 33] width 23 height 23
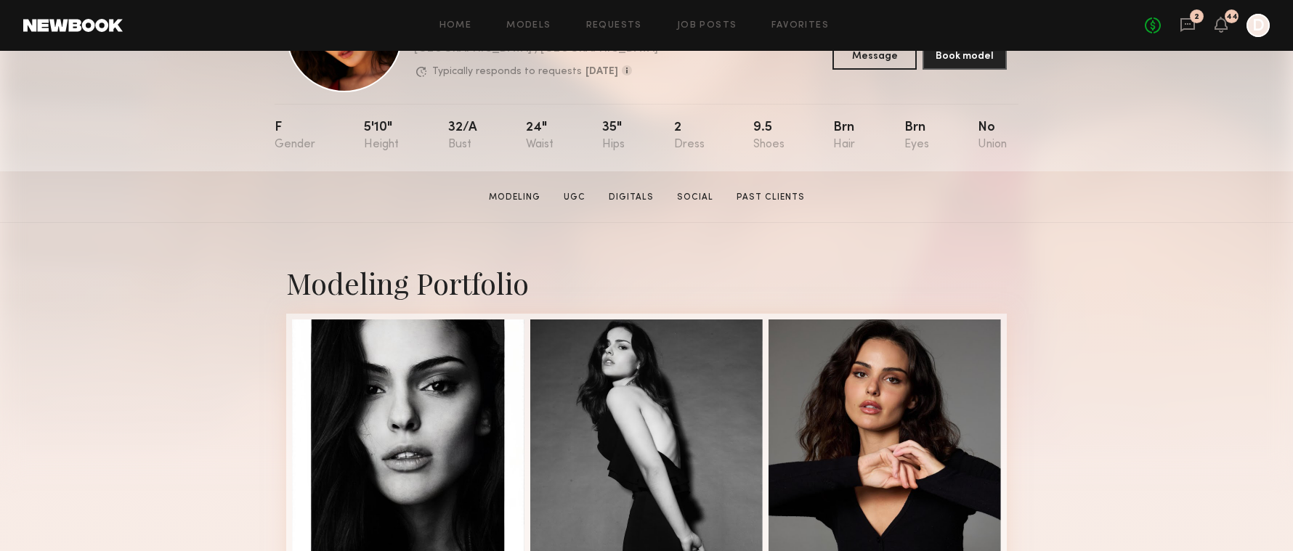
scroll to position [0, 0]
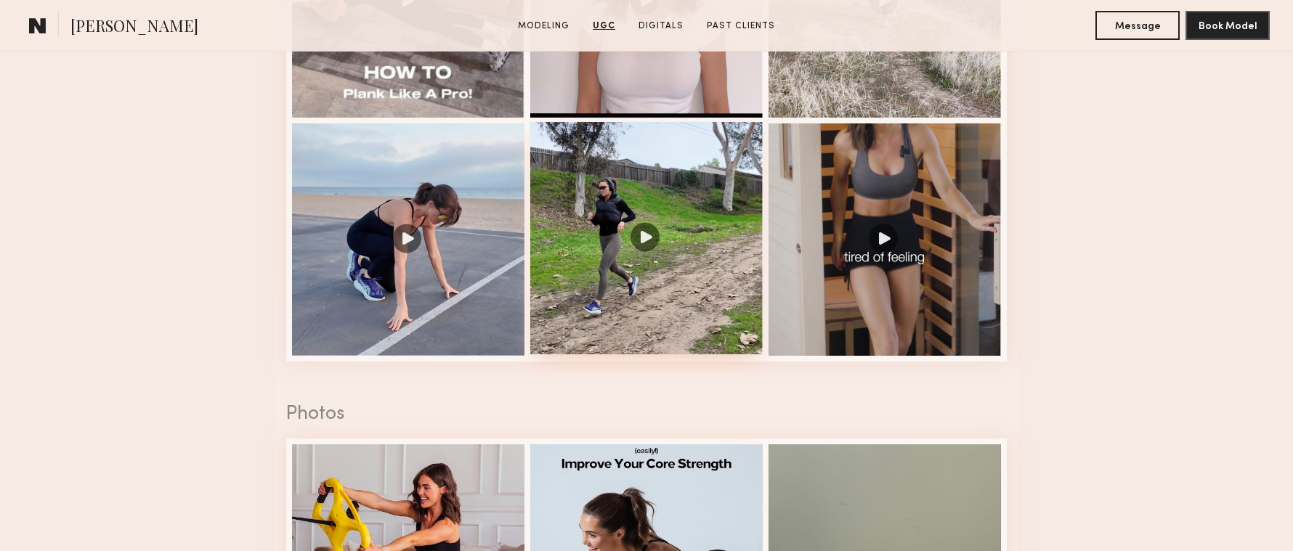
scroll to position [1695, 0]
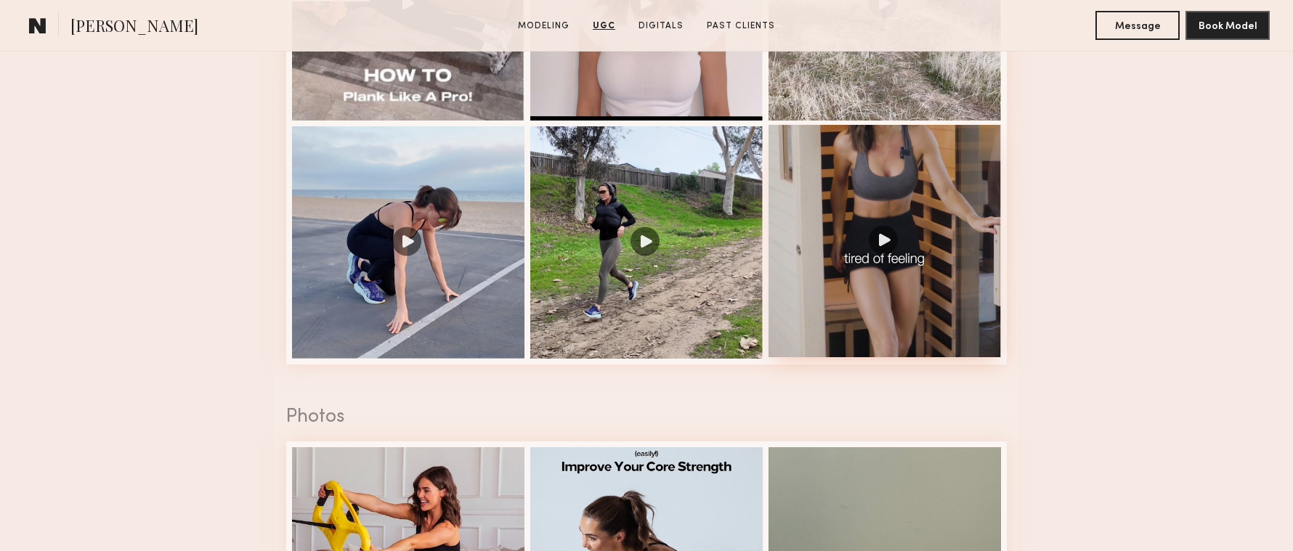
click at [927, 315] on div at bounding box center [885, 241] width 232 height 232
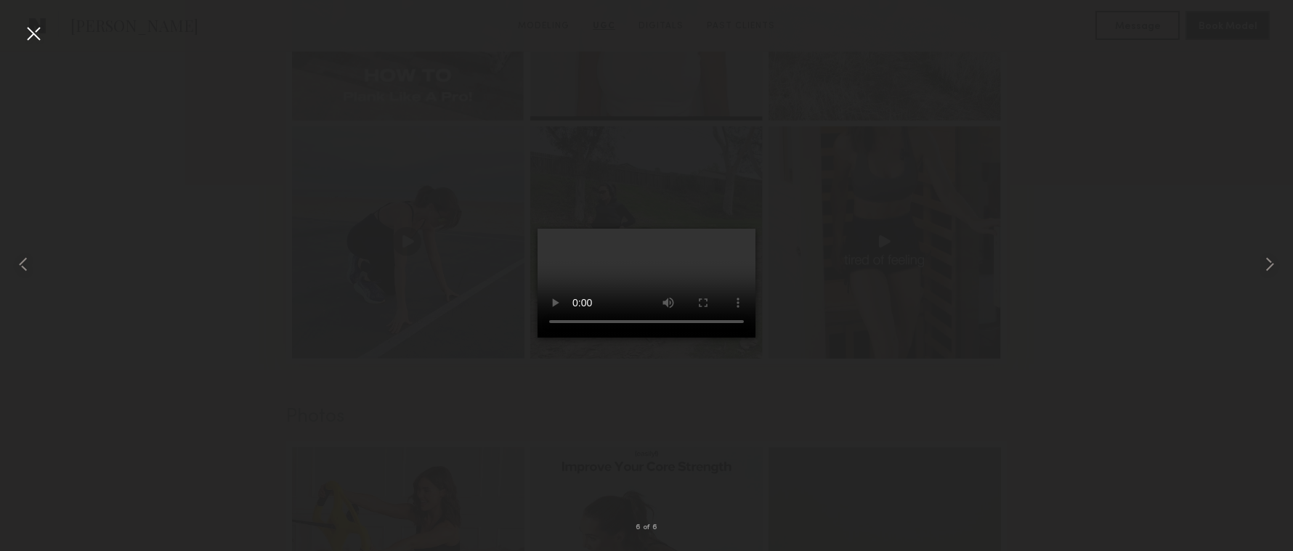
click at [745, 229] on video at bounding box center [647, 283] width 218 height 109
click at [538, 338] on video at bounding box center [647, 283] width 218 height 109
click at [544, 338] on video at bounding box center [647, 283] width 218 height 109
click at [41, 41] on div at bounding box center [33, 33] width 23 height 23
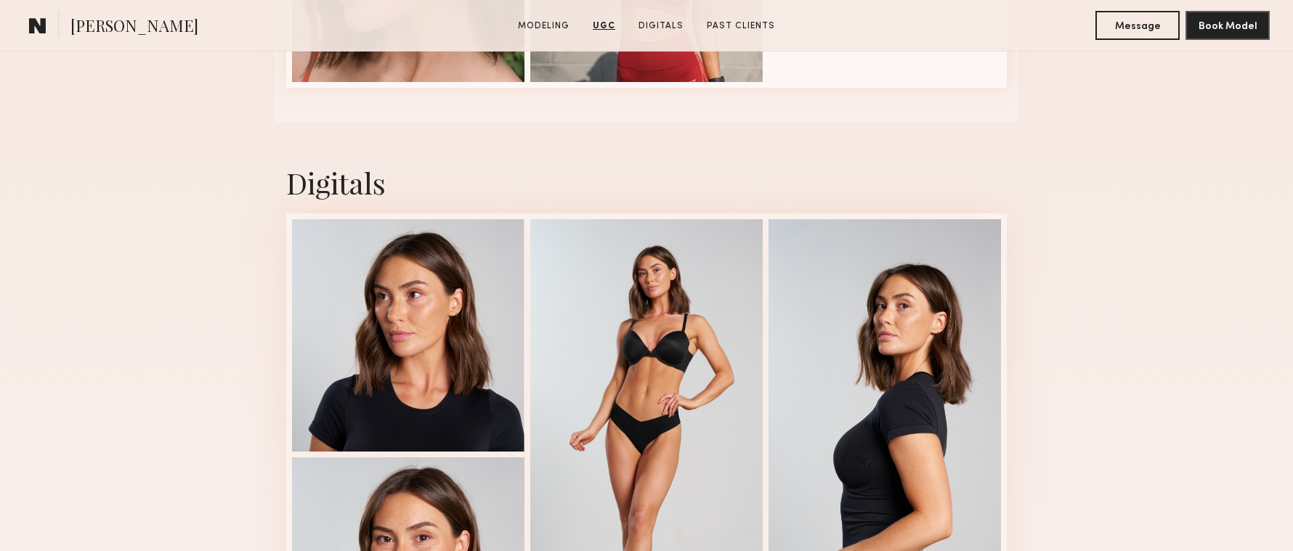
scroll to position [3123, 0]
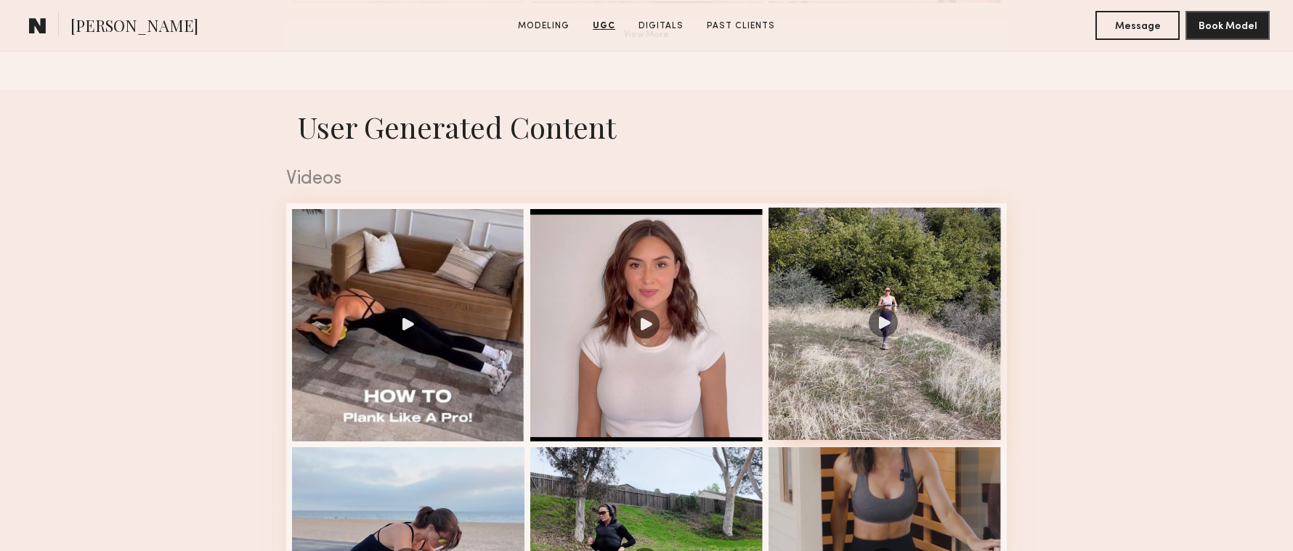
scroll to position [1475, 0]
